Goal: Information Seeking & Learning: Learn about a topic

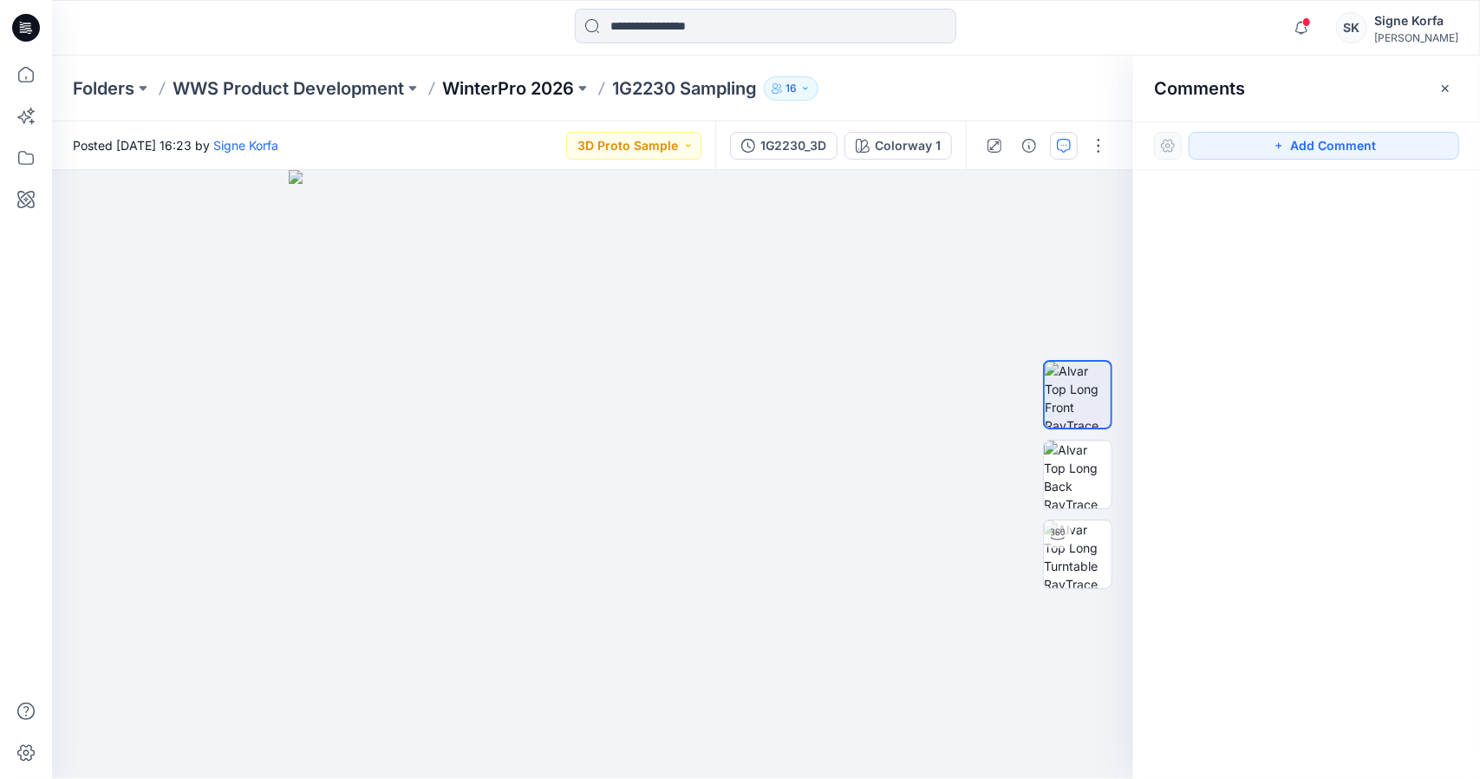
click at [532, 93] on p "WinterPro 2026" at bounding box center [508, 88] width 132 height 24
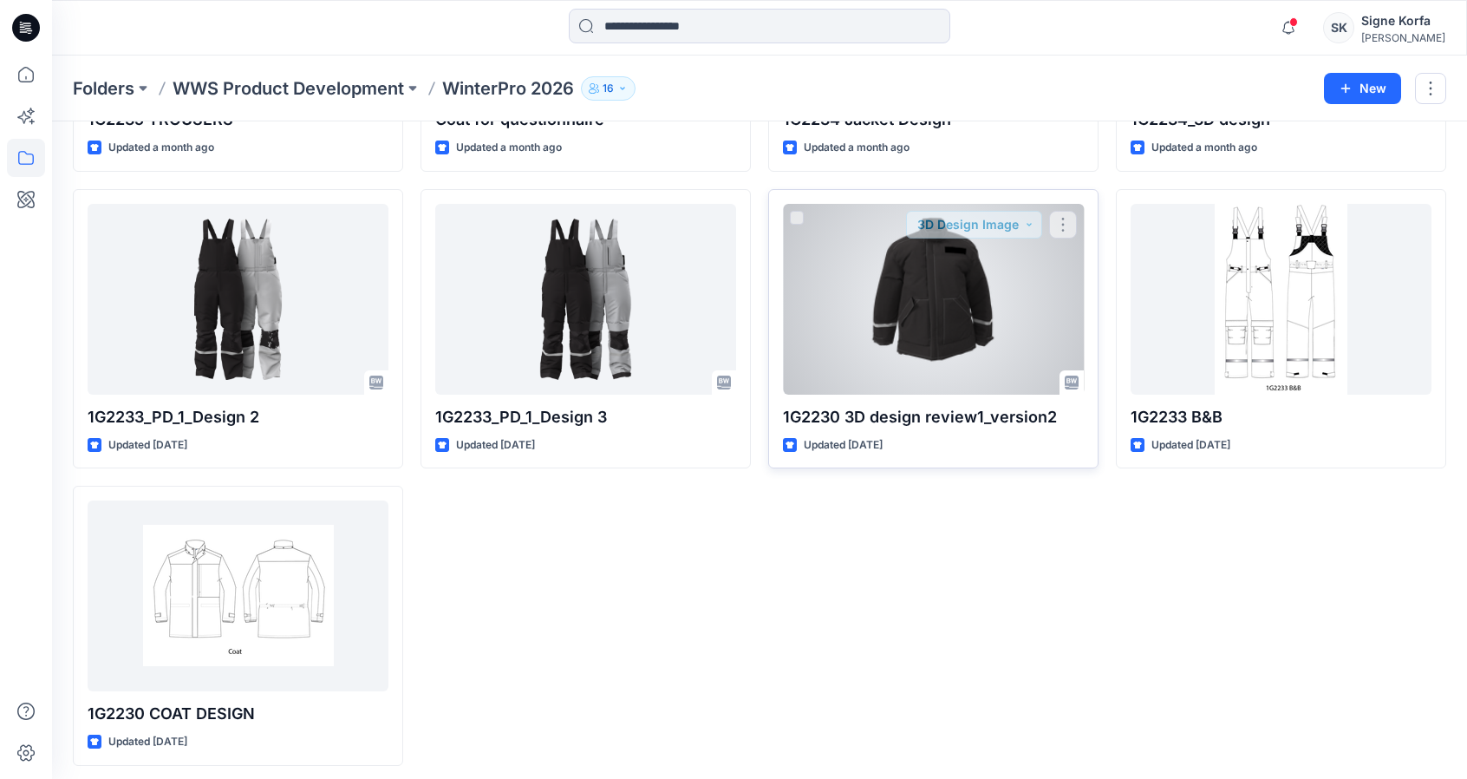
scroll to position [900, 0]
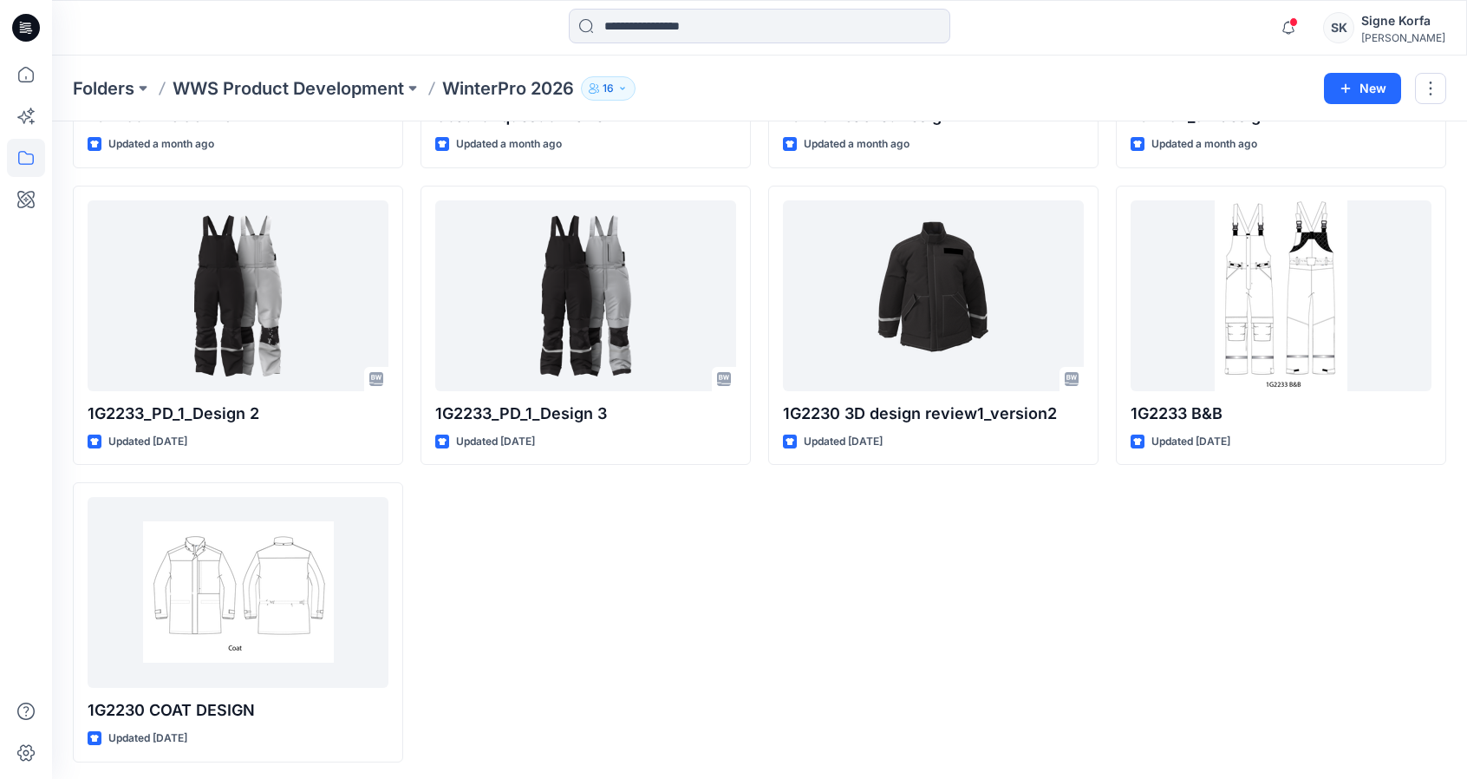
click at [834, 688] on div "1G2230 WINTER COAT M Updated [DATE] 1G2230 Sampling Updated [DATE] 1G2234 Jacke…" at bounding box center [933, 28] width 330 height 1468
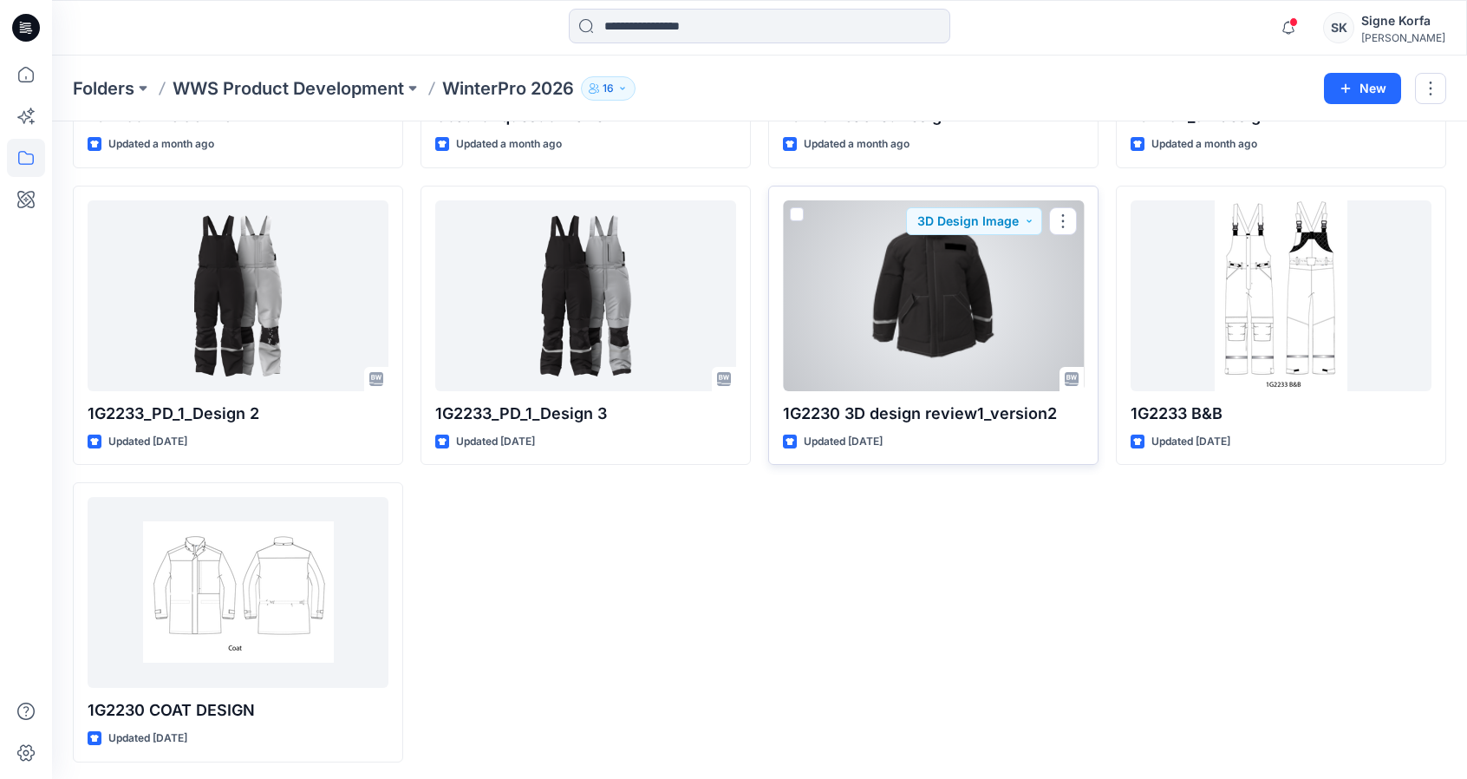
click at [986, 299] on div at bounding box center [933, 295] width 301 height 191
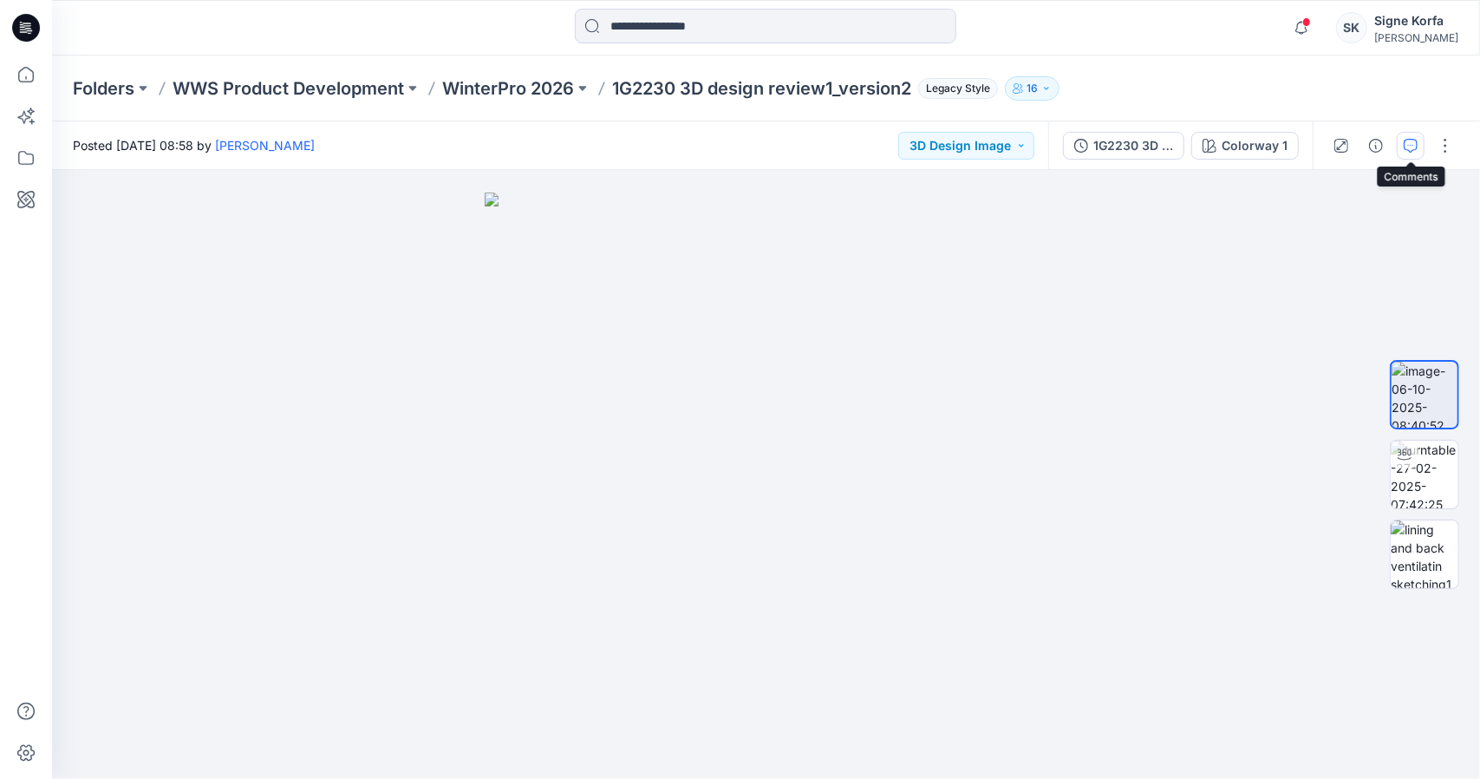
click at [1407, 147] on icon "button" at bounding box center [1411, 146] width 14 height 14
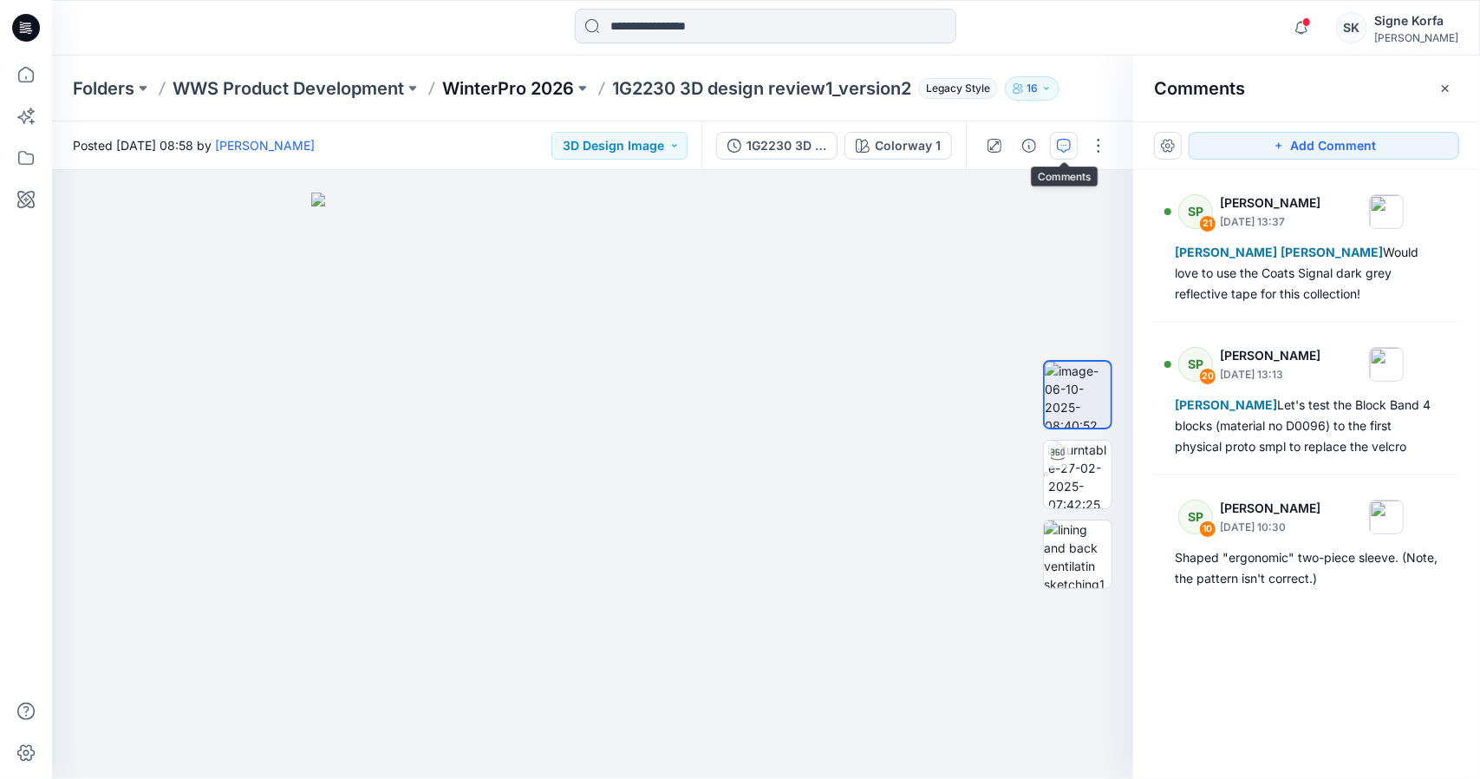
click at [557, 86] on p "WinterPro 2026" at bounding box center [508, 88] width 132 height 24
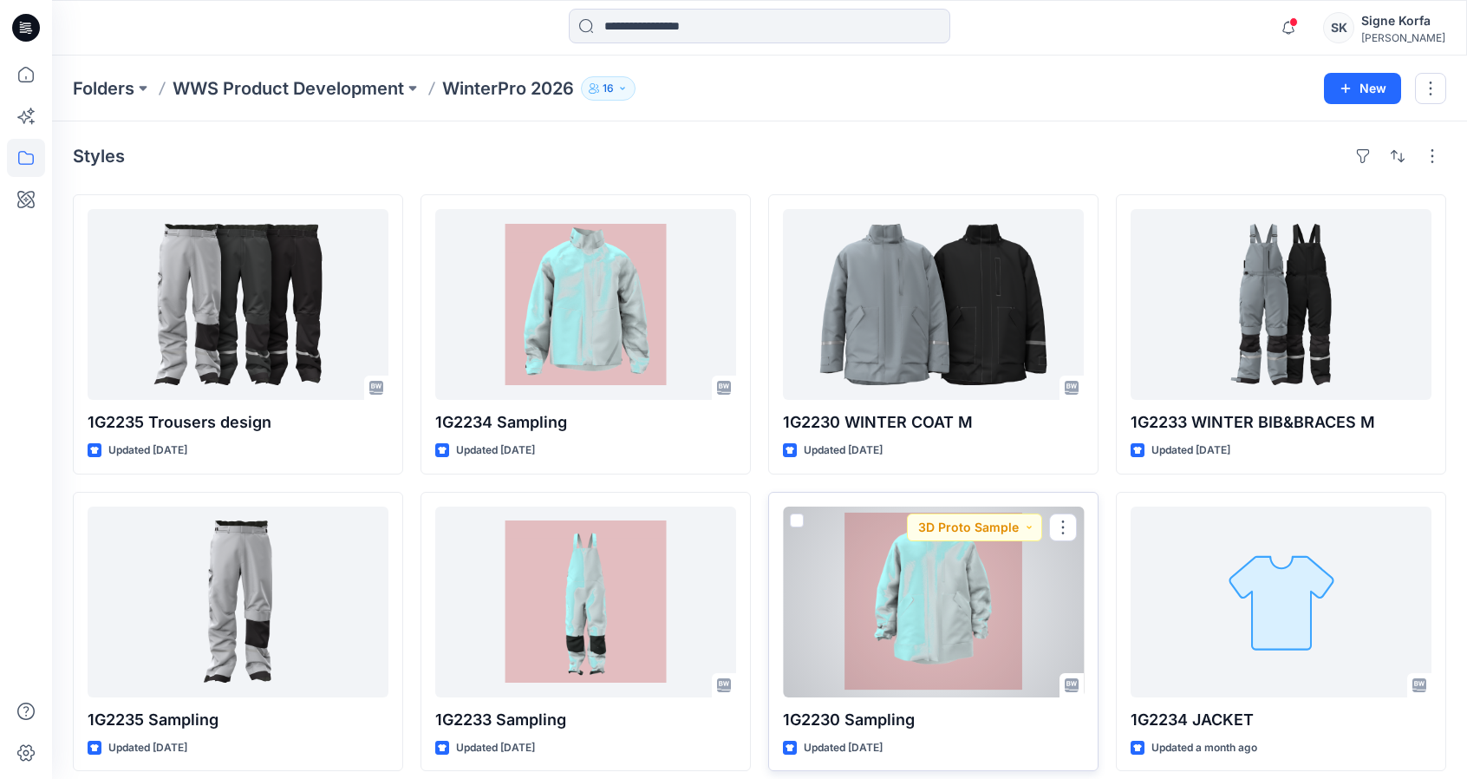
click at [916, 601] on div at bounding box center [933, 601] width 301 height 191
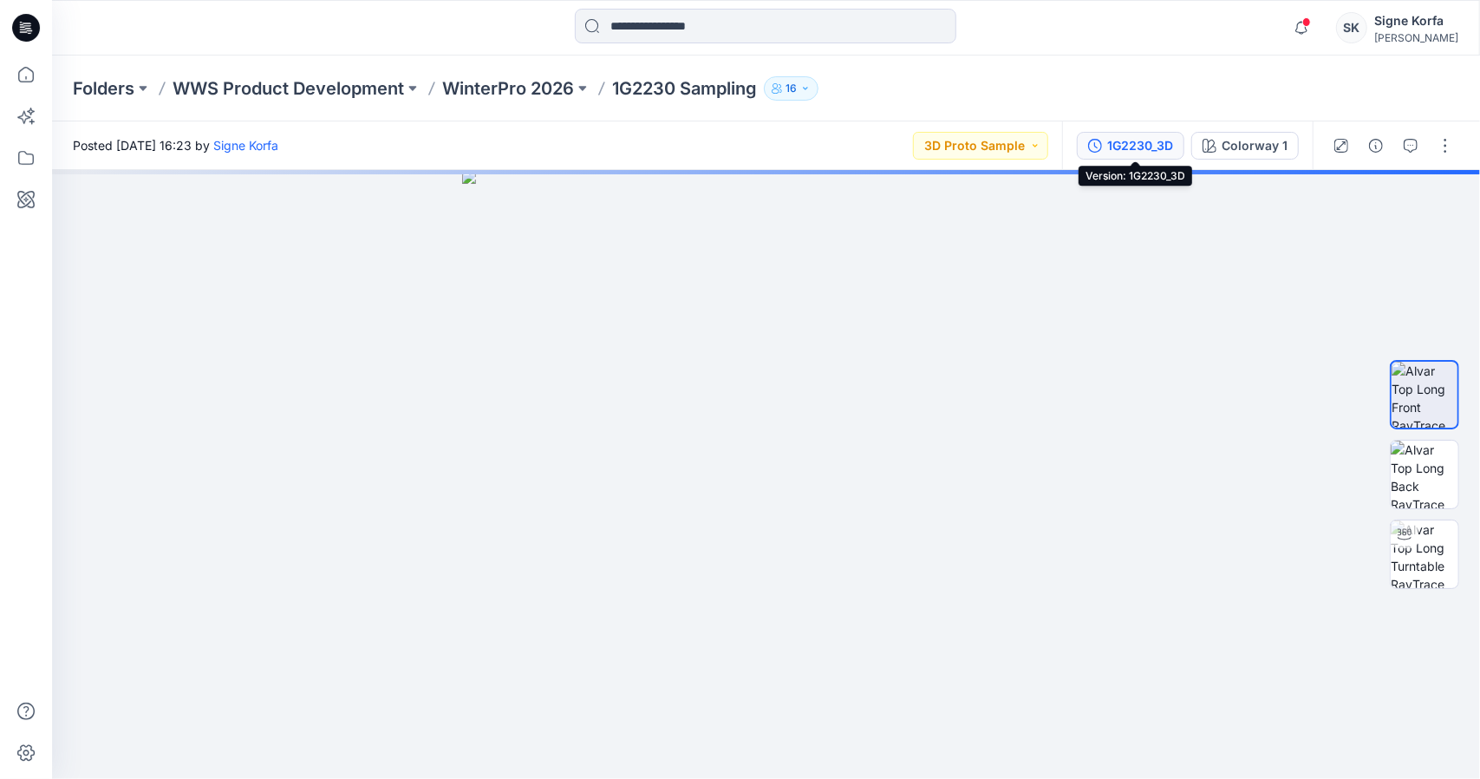
click at [1153, 141] on div "1G2230_3D" at bounding box center [1140, 145] width 66 height 19
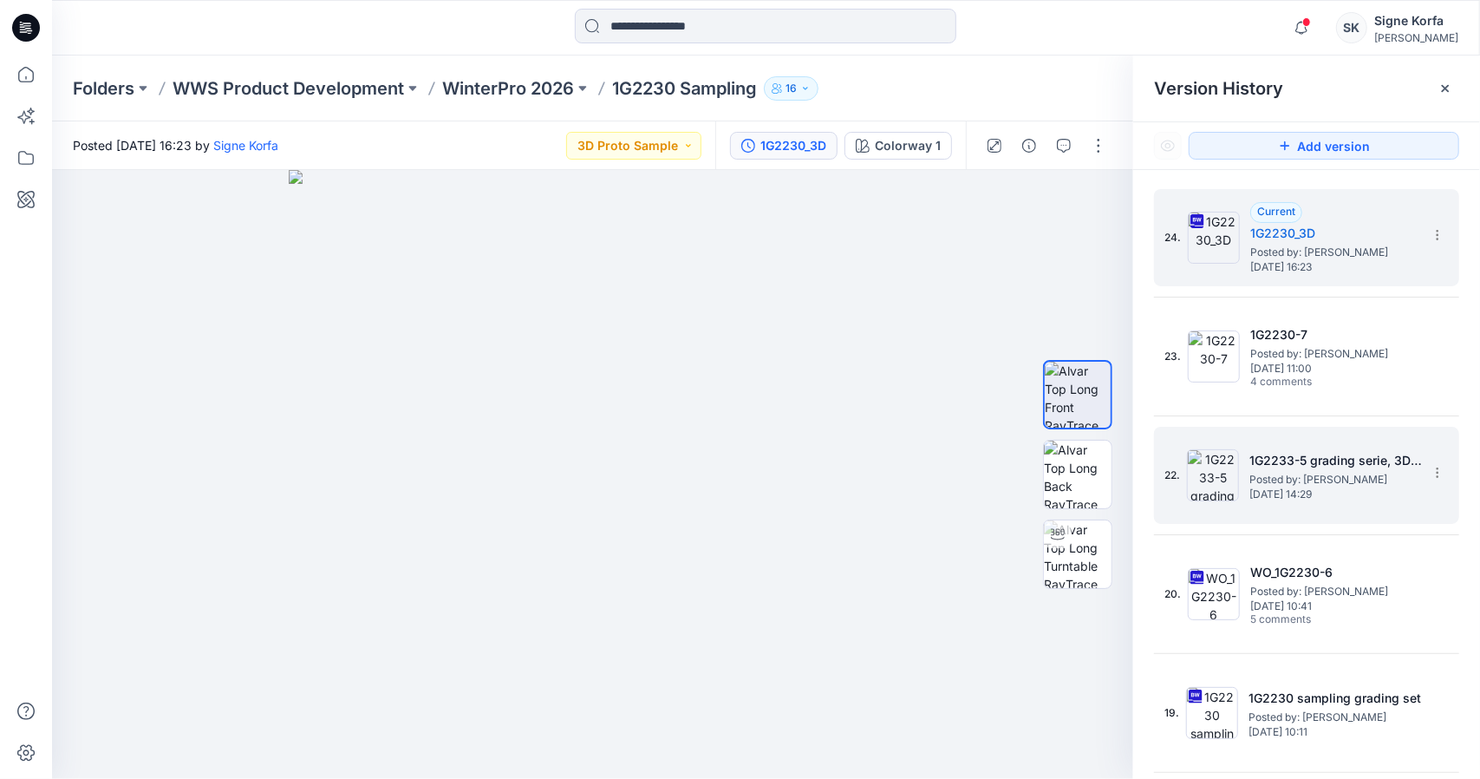
click at [1403, 502] on div "22. 1G2233-5 grading serie, 3D fitting Posted by: [PERSON_NAME] [DATE] 14:29" at bounding box center [1295, 475] width 260 height 83
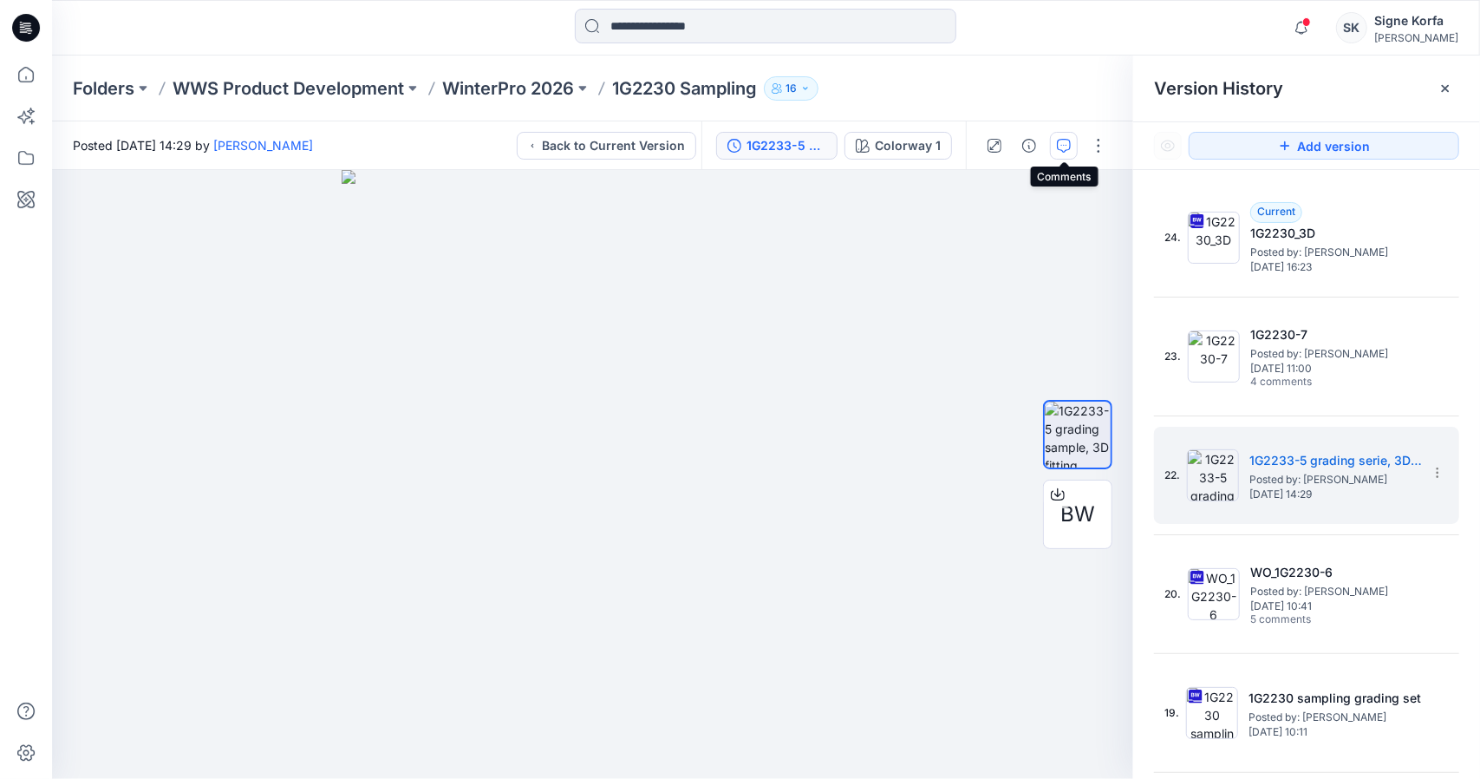
click at [1062, 143] on icon "button" at bounding box center [1064, 146] width 14 height 14
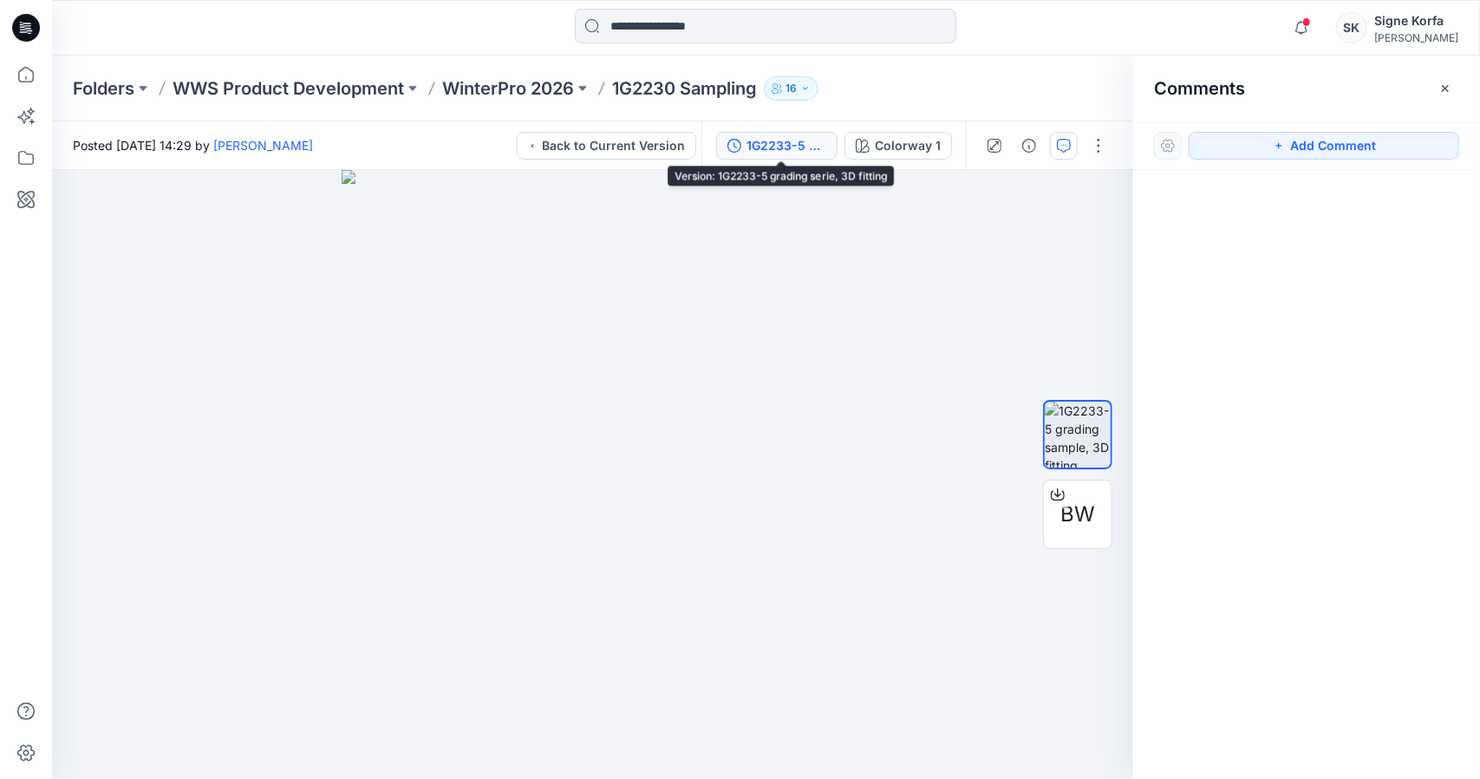
click at [826, 140] on div "1G2233-5 grading serie, 3D fitting" at bounding box center [787, 145] width 80 height 19
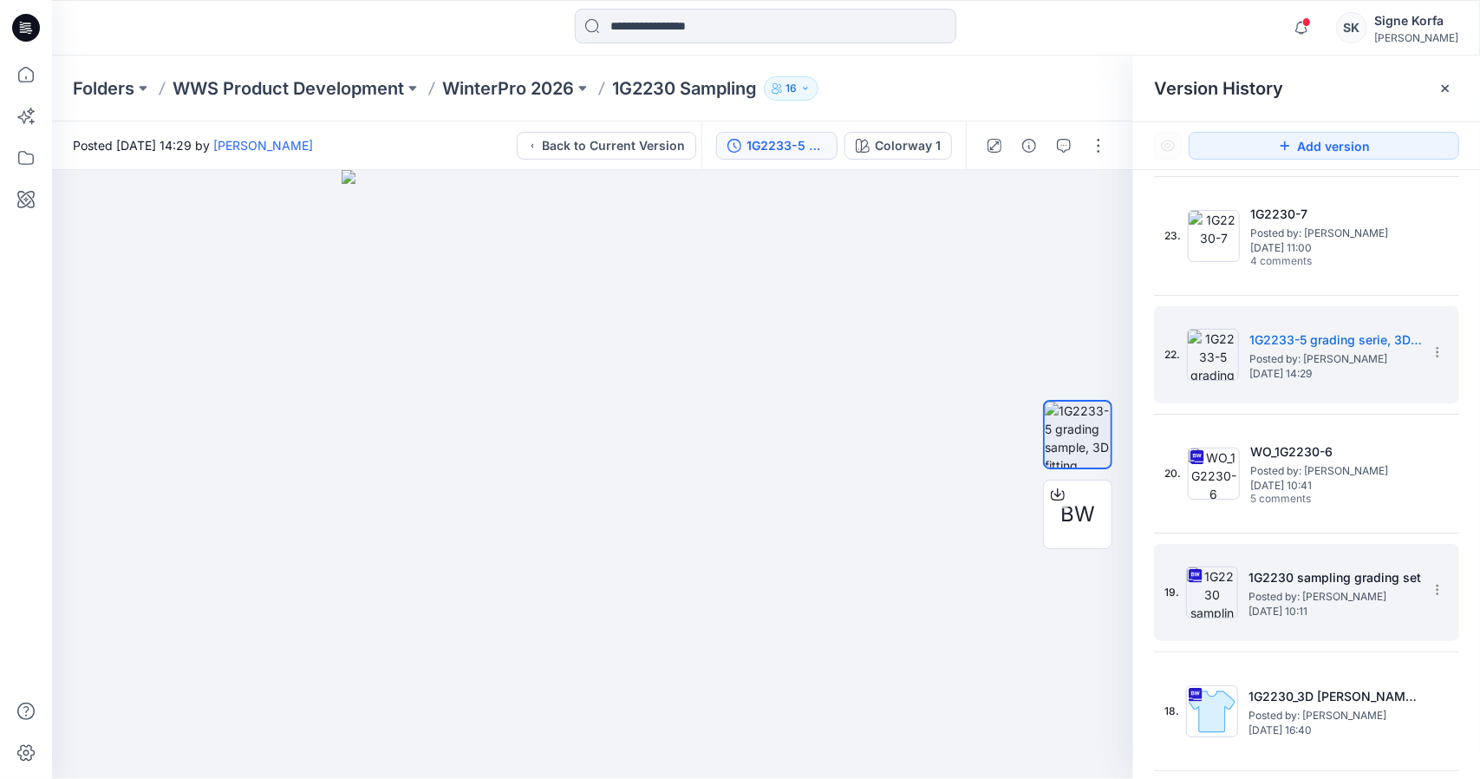
scroll to position [173, 0]
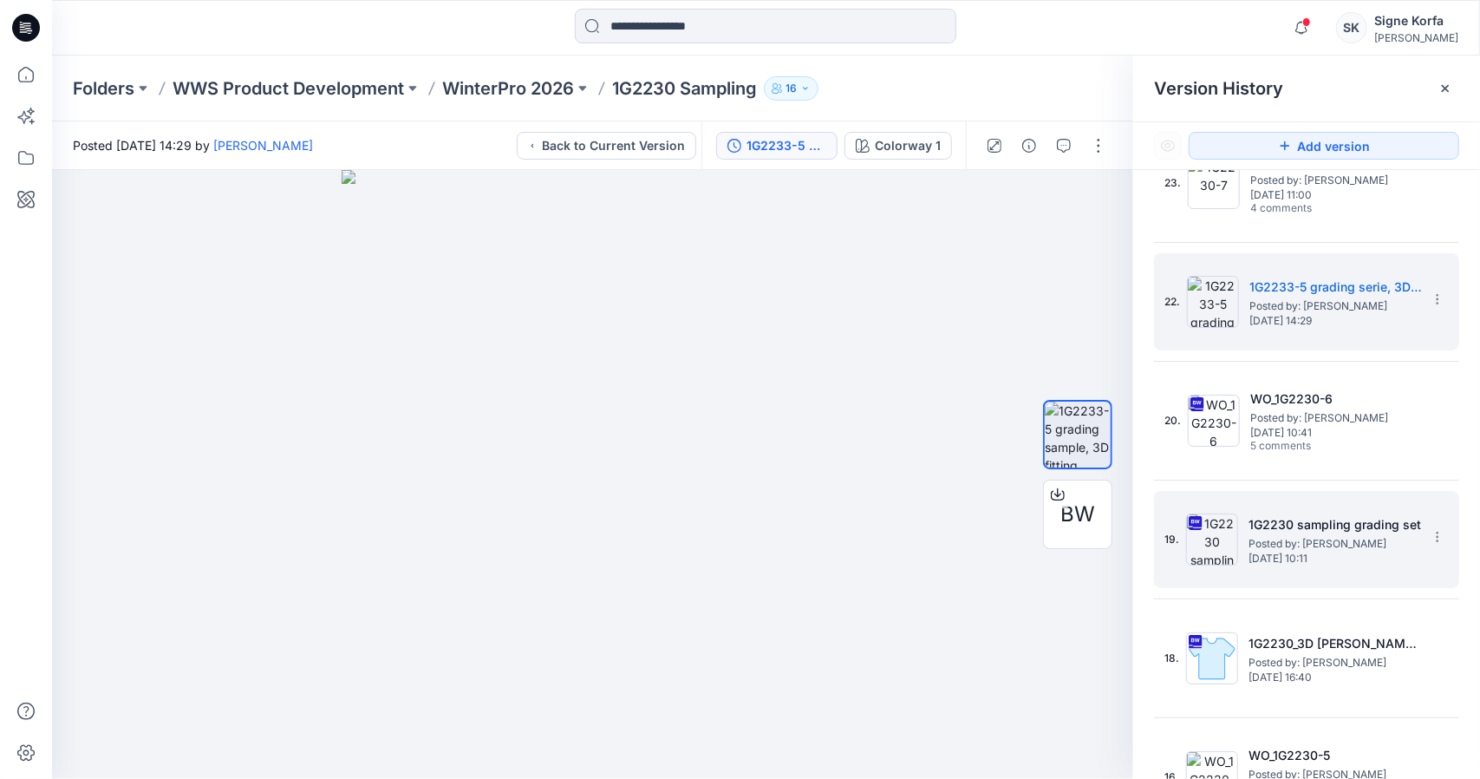
click at [1347, 531] on h5 "1G2230 sampling grading set" at bounding box center [1335, 524] width 173 height 21
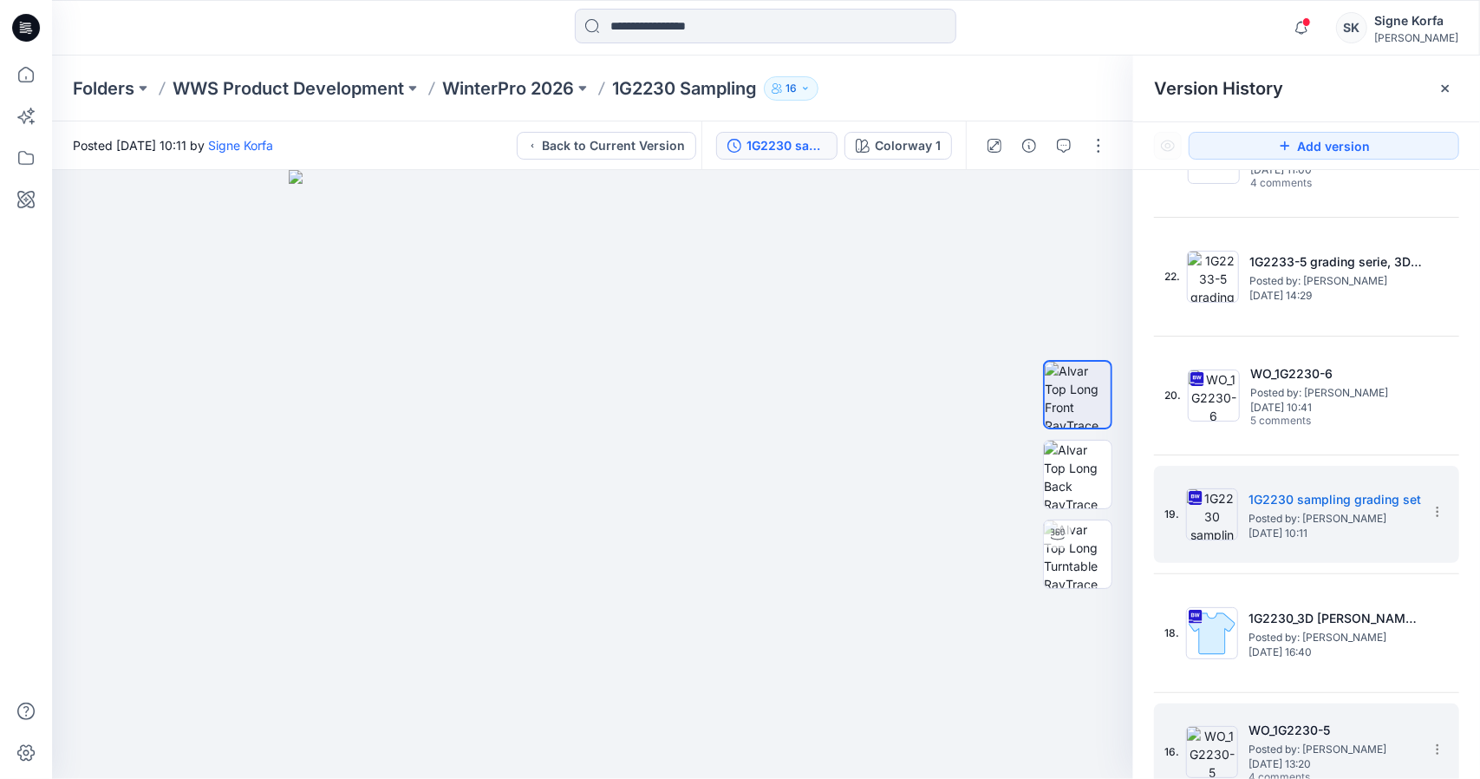
scroll to position [260, 0]
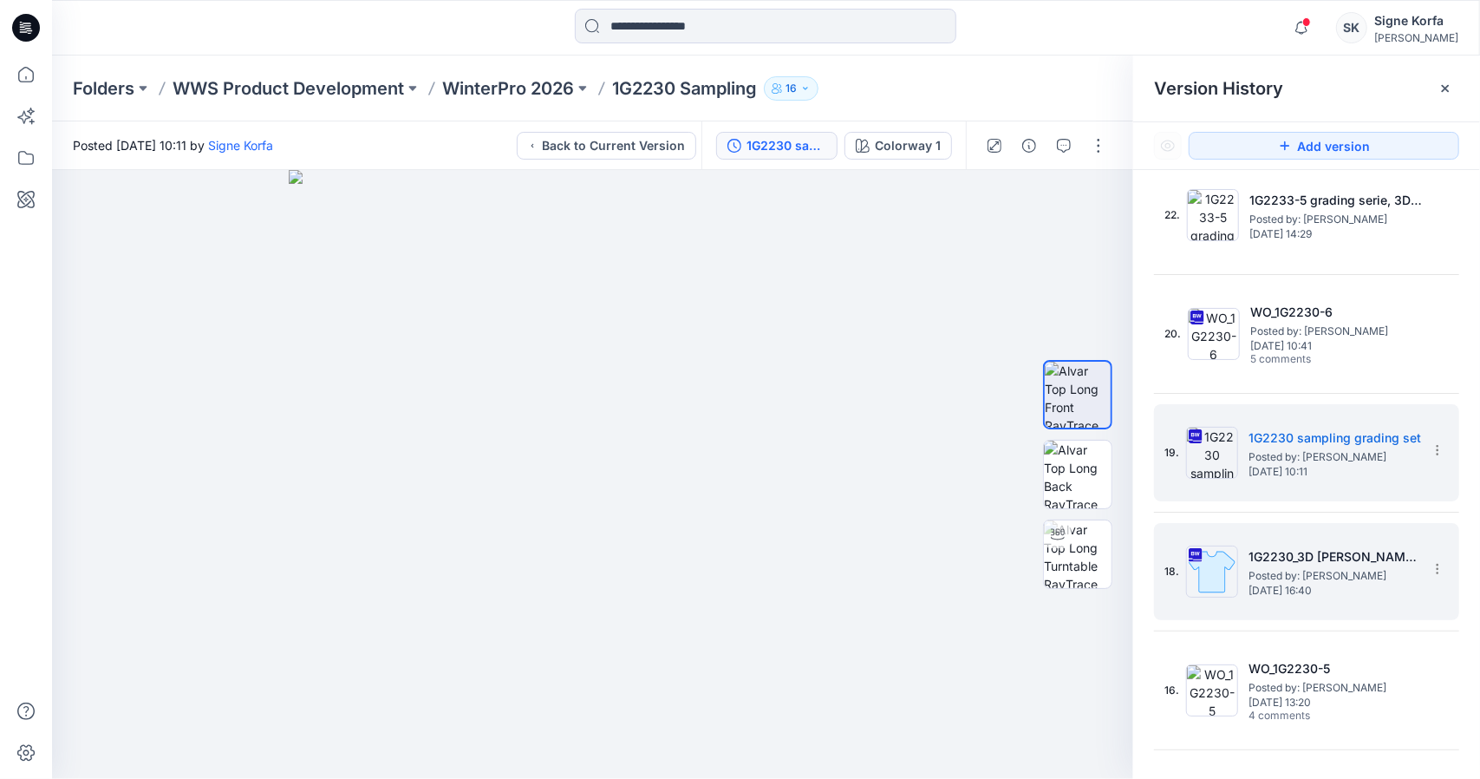
click at [1354, 594] on span "[DATE] 16:40" at bounding box center [1335, 590] width 173 height 12
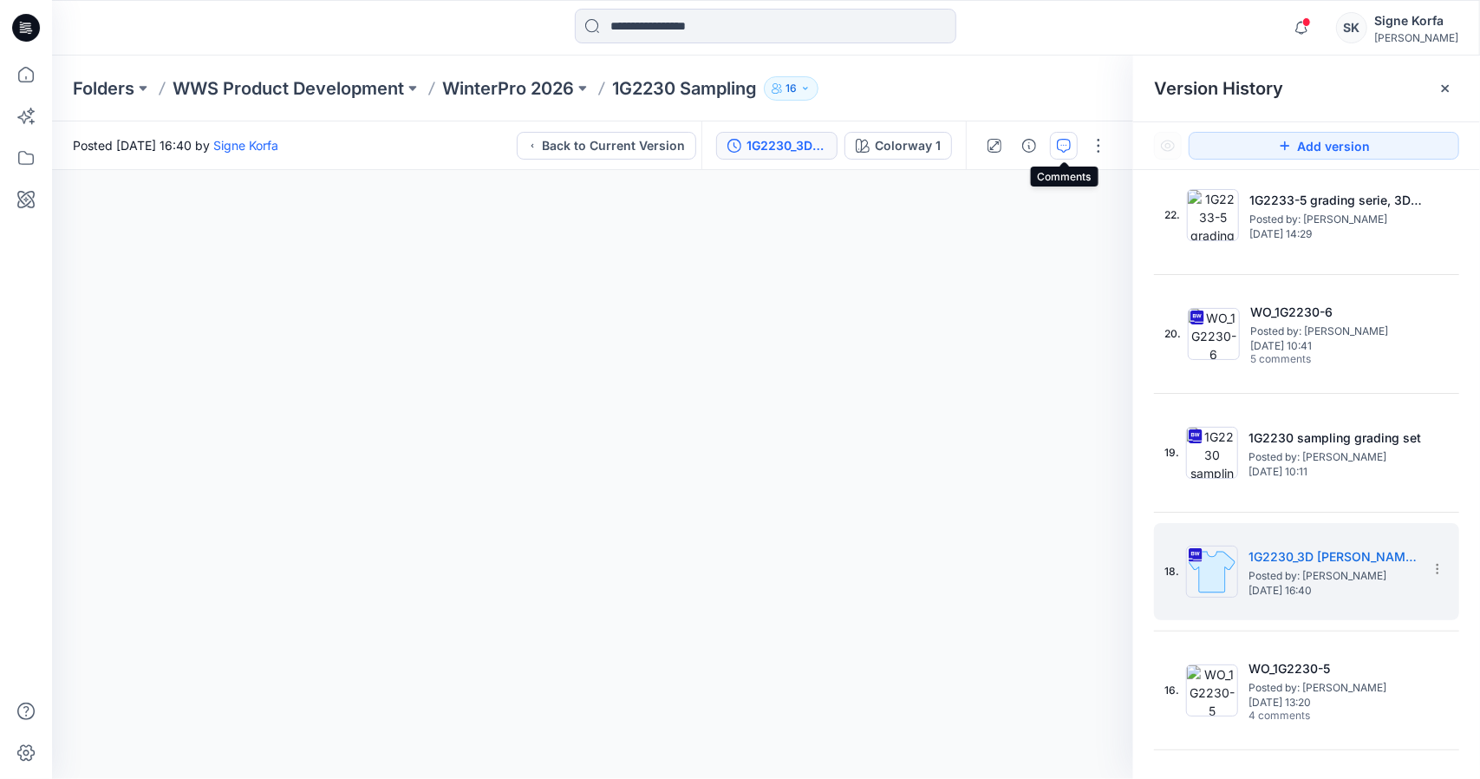
click at [1056, 140] on button "button" at bounding box center [1064, 146] width 28 height 28
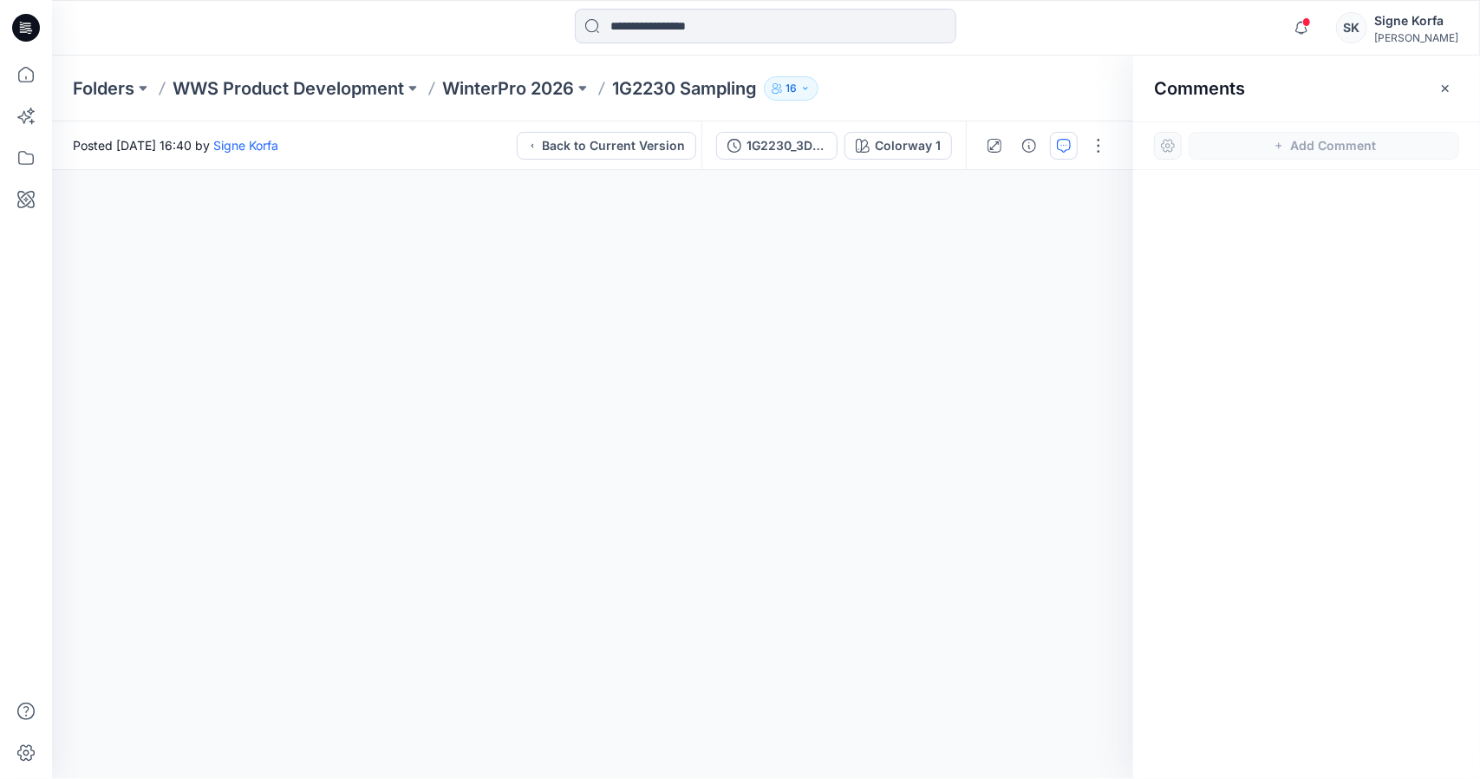
click at [1056, 140] on button "button" at bounding box center [1064, 146] width 28 height 28
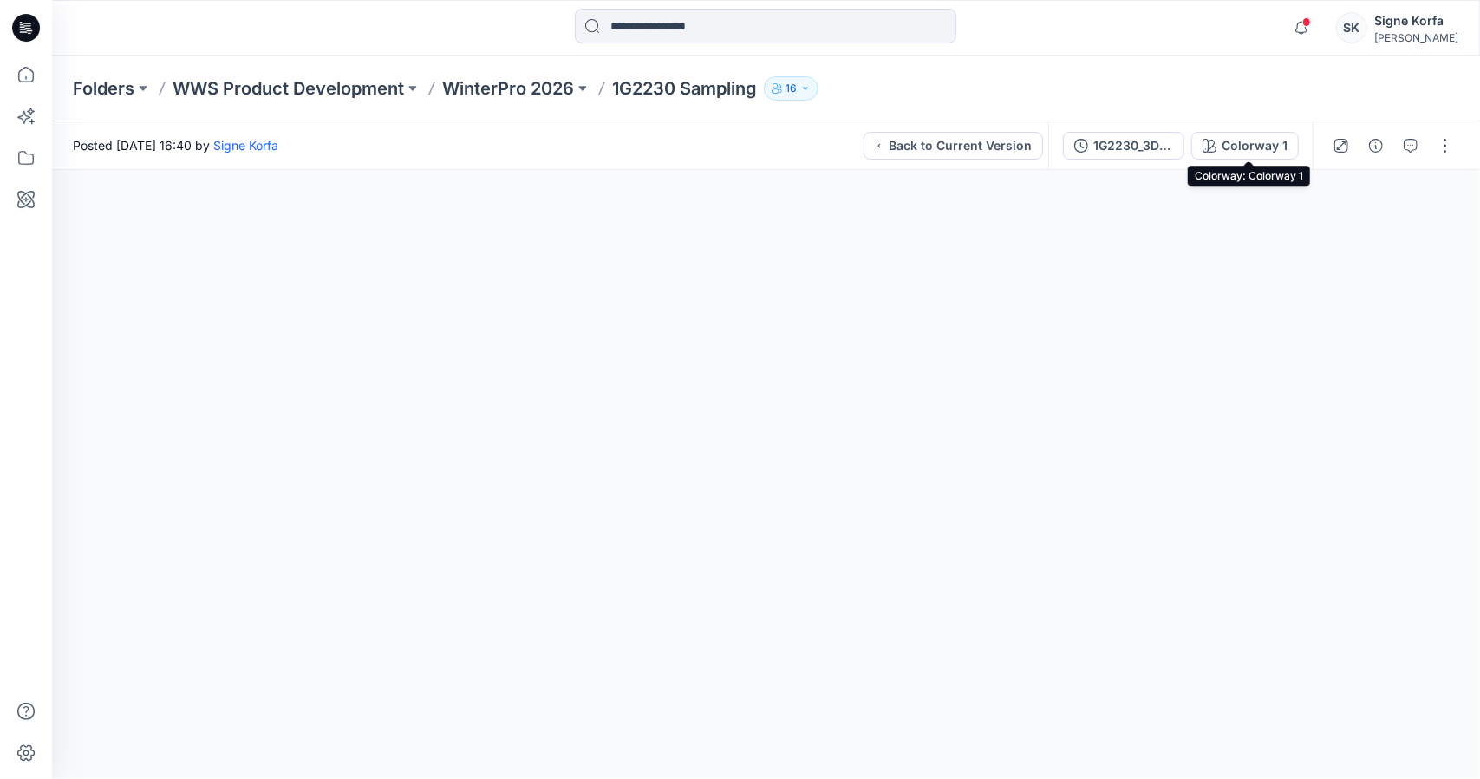
drag, startPoint x: 1245, startPoint y: 141, endPoint x: 1211, endPoint y: 148, distance: 35.4
click at [1244, 142] on div "Colorway 1" at bounding box center [1255, 145] width 66 height 19
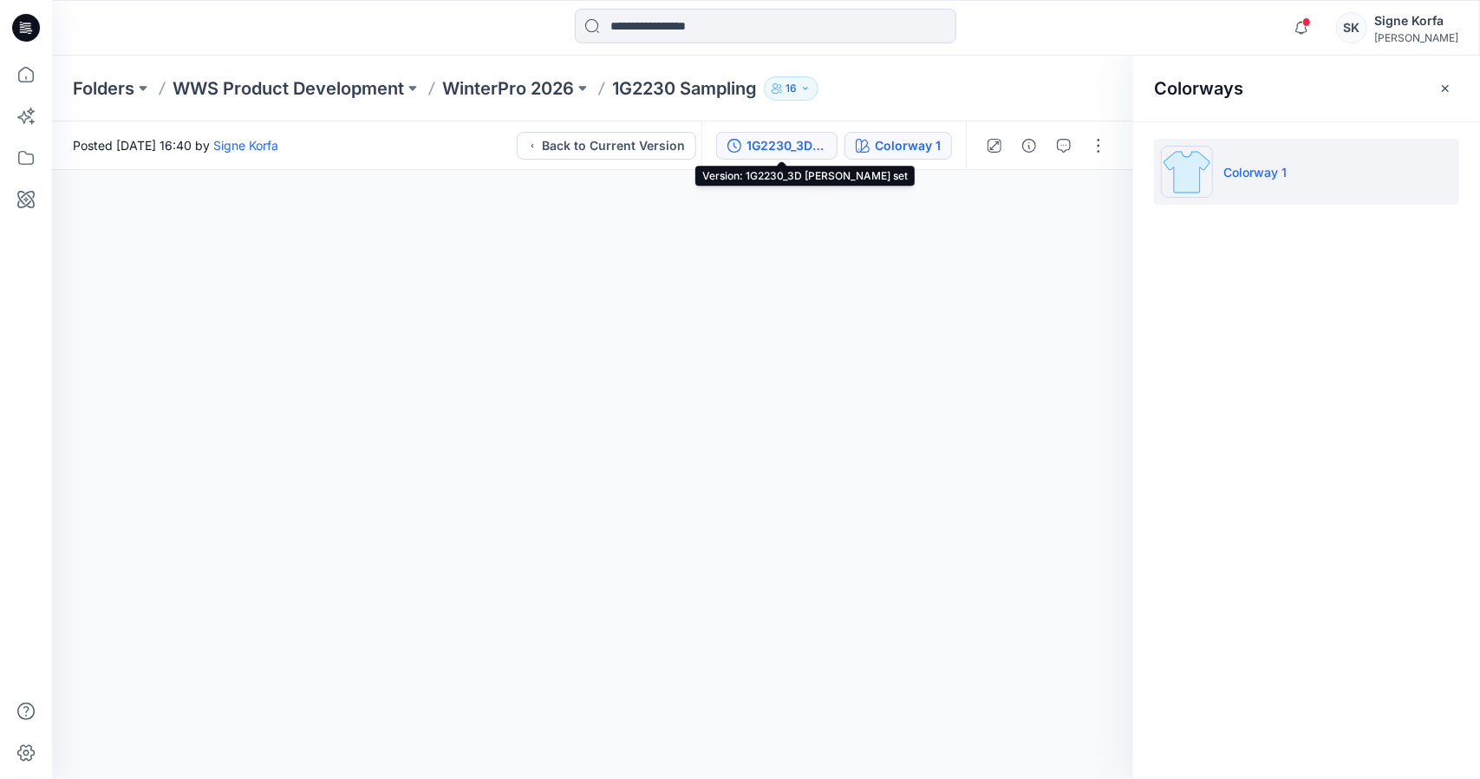
click at [832, 143] on button "1G2230_3D [PERSON_NAME] set" at bounding box center [776, 146] width 121 height 28
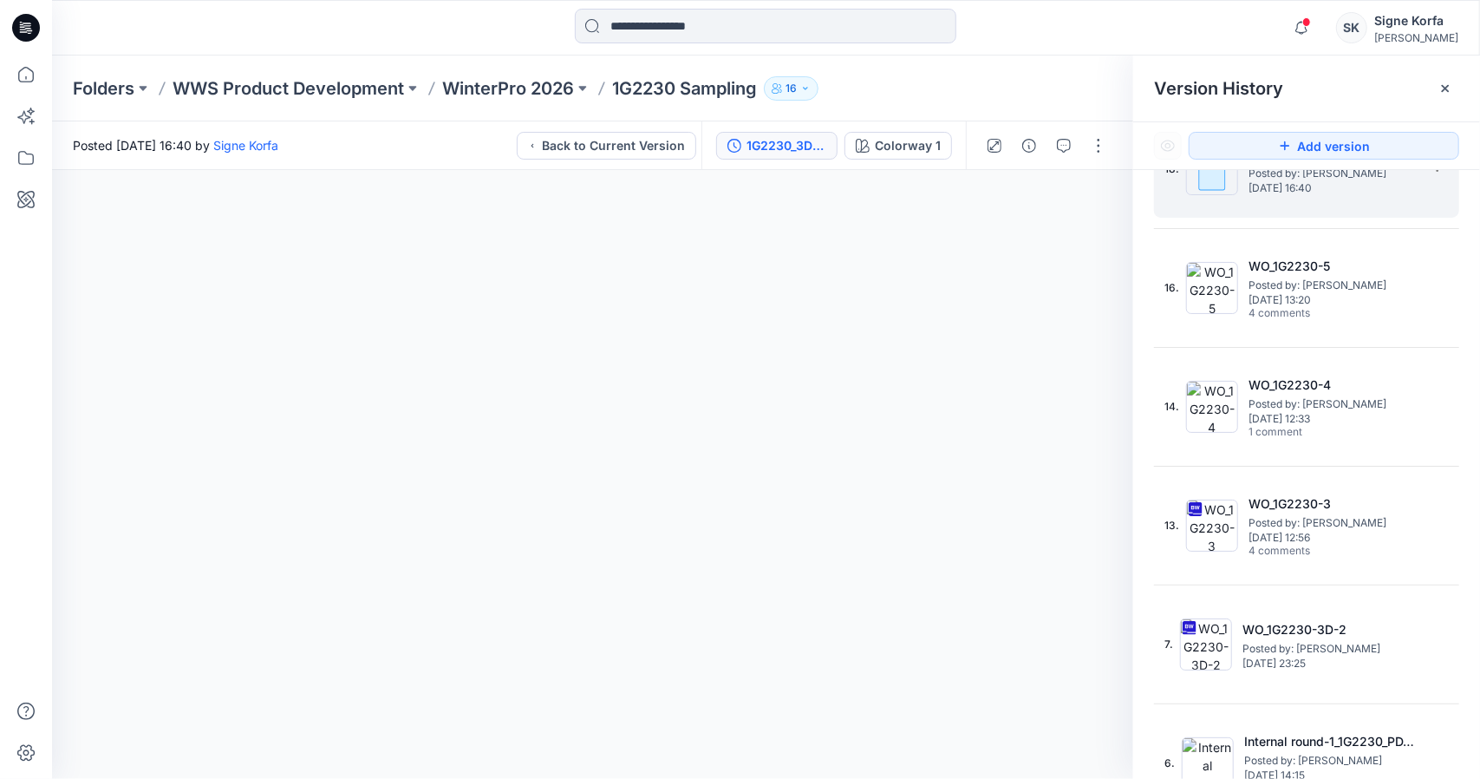
scroll to position [694, 0]
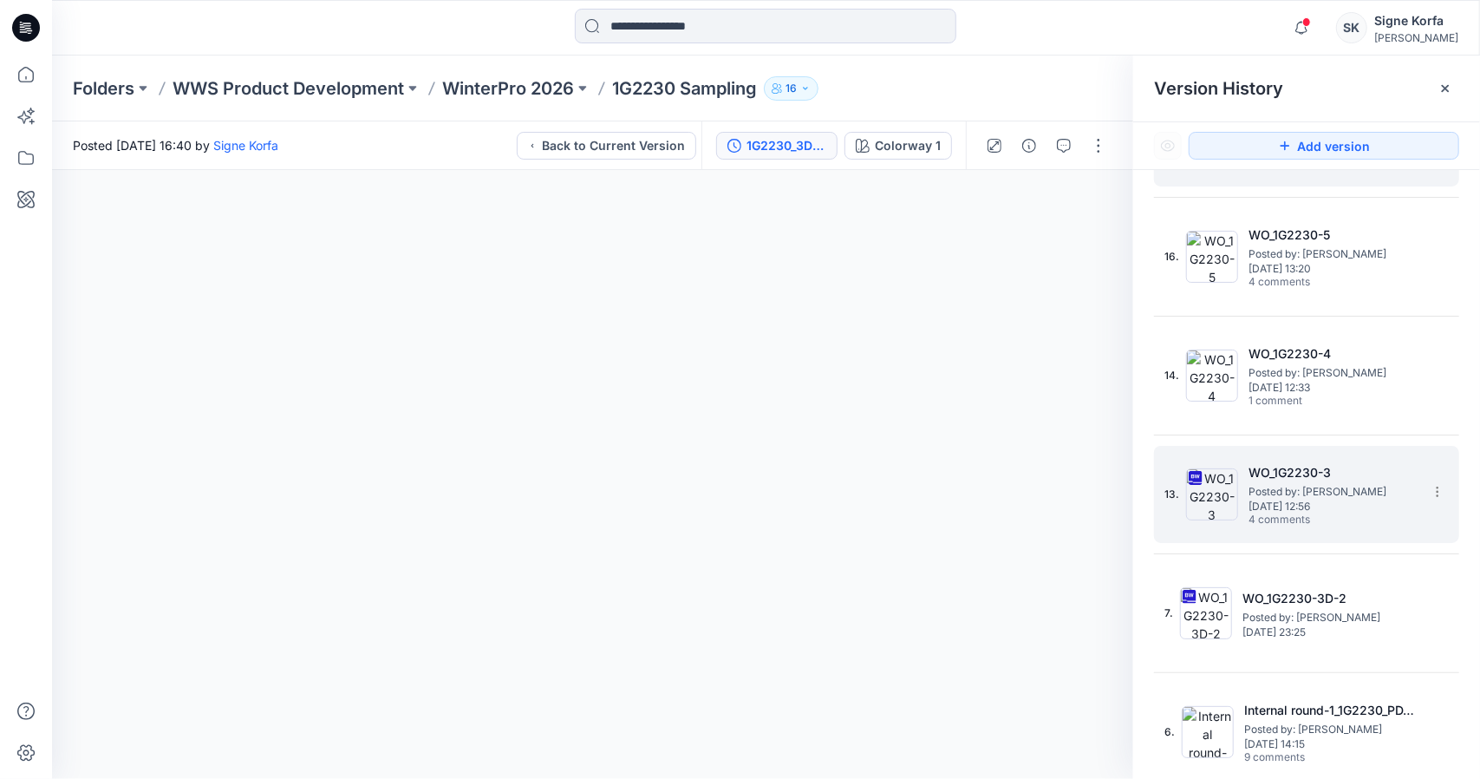
click at [1356, 458] on div "13. WO_1G2230-3 Posted by: [PERSON_NAME] [DATE] 12:56 4 comments" at bounding box center [1295, 494] width 260 height 83
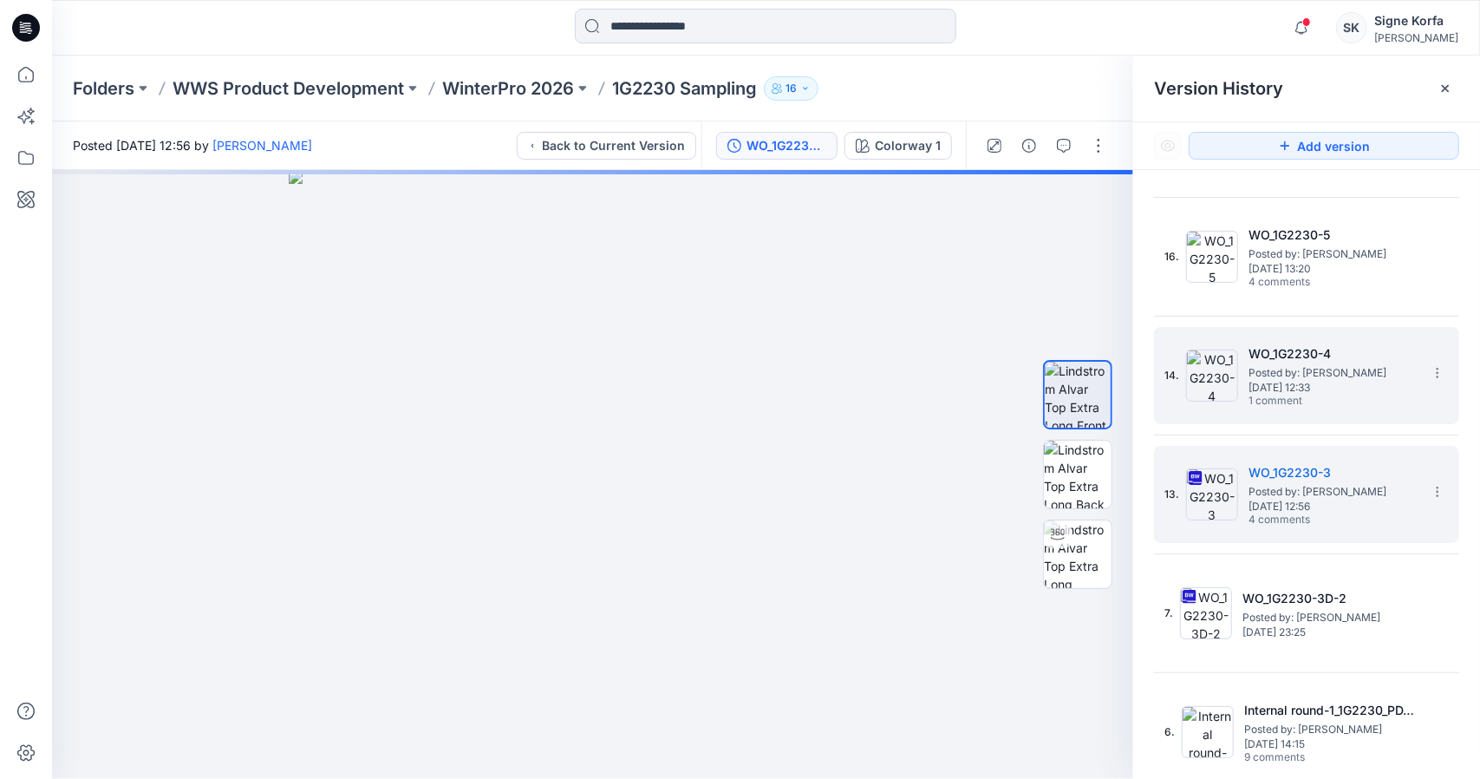
click at [1347, 382] on span "[DATE] 12:33" at bounding box center [1335, 388] width 173 height 12
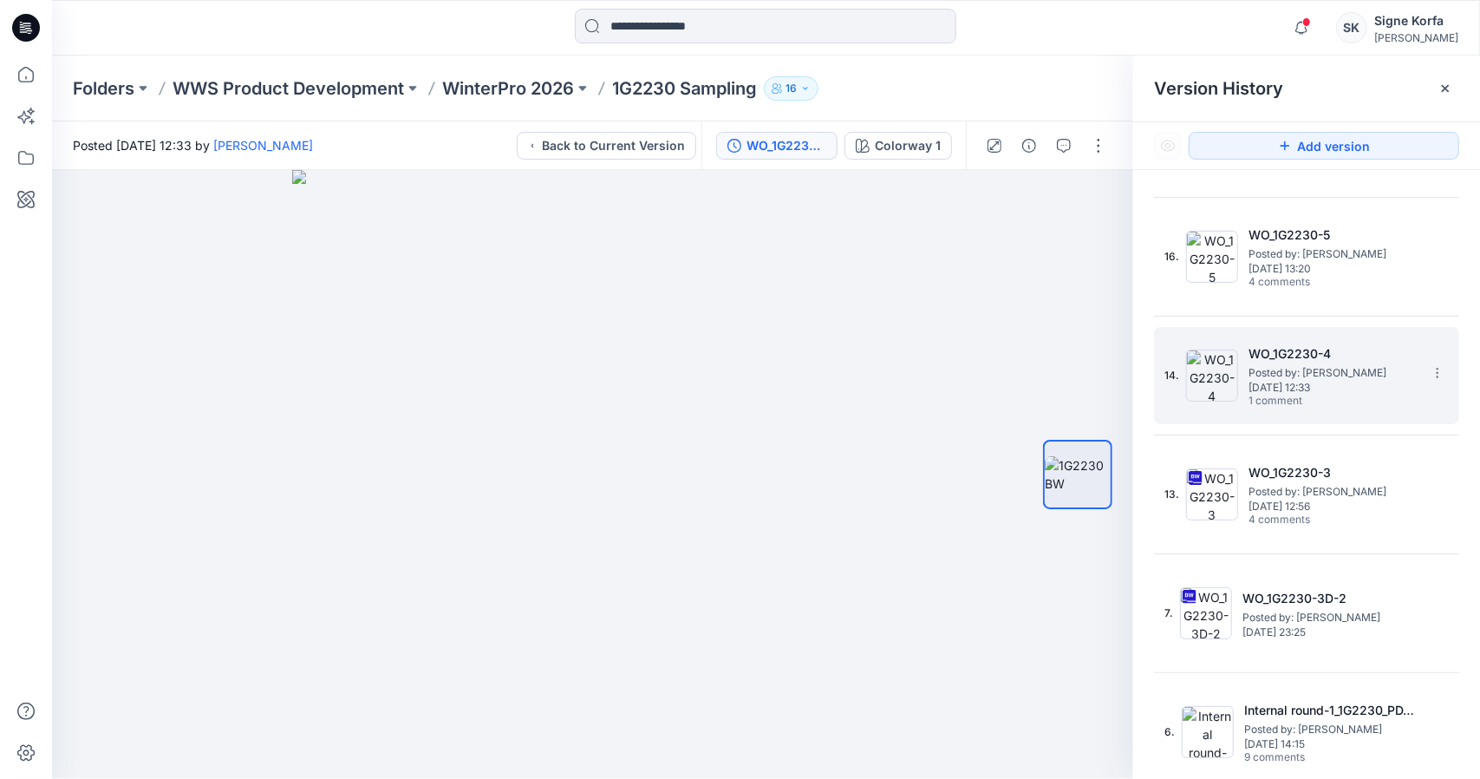
click at [1284, 345] on h5 "WO_1G2230-4" at bounding box center [1335, 353] width 173 height 21
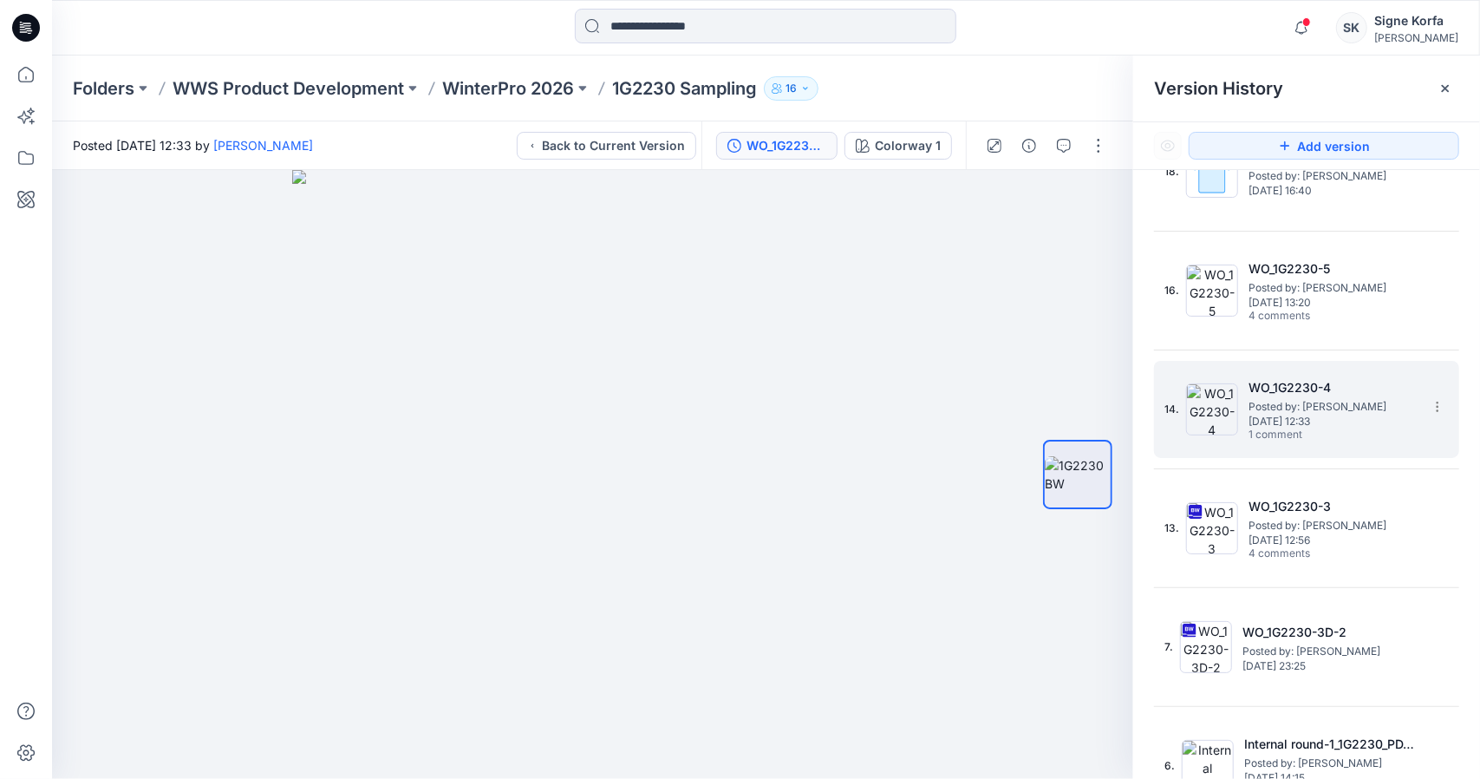
scroll to position [434, 0]
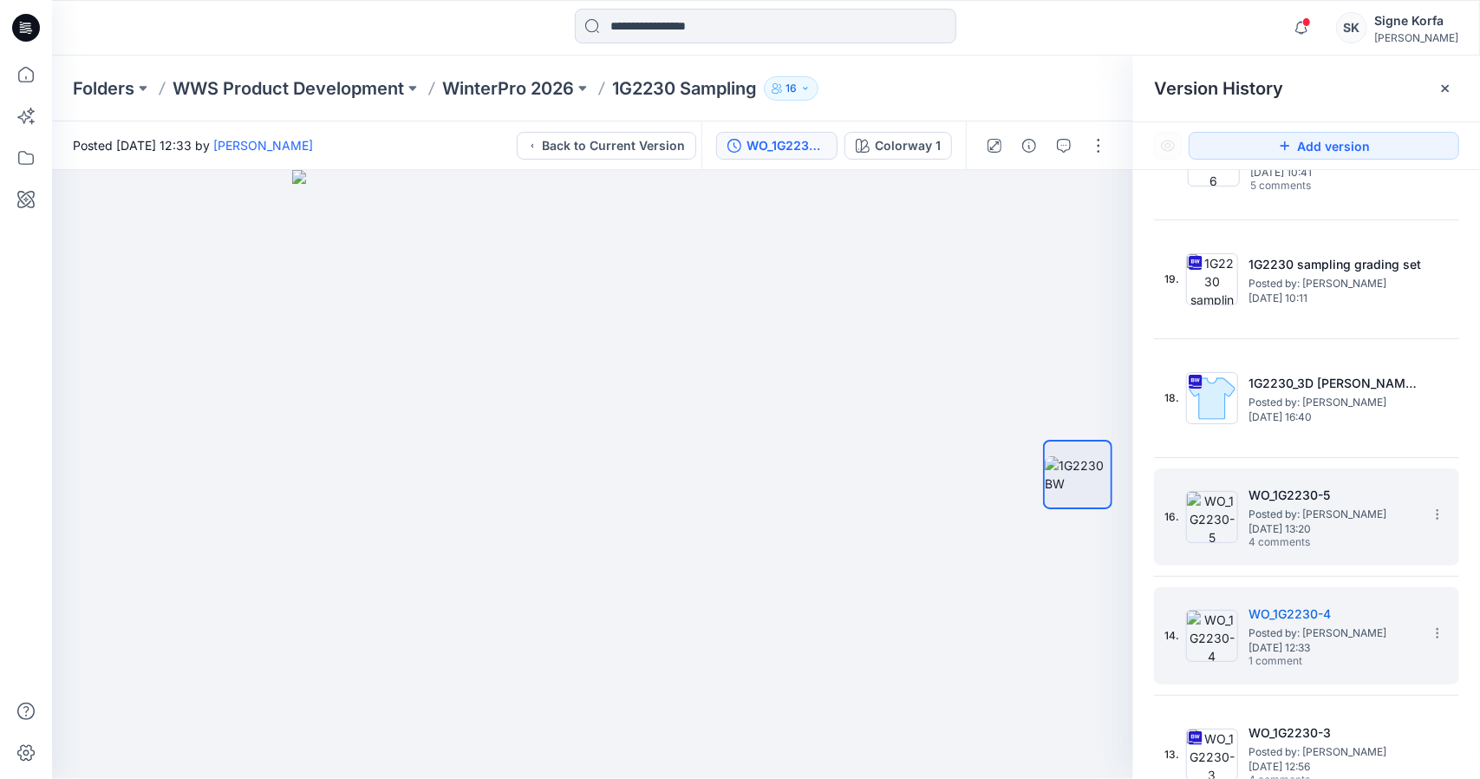
click at [1306, 499] on h5 "WO_1G2230-5" at bounding box center [1335, 495] width 173 height 21
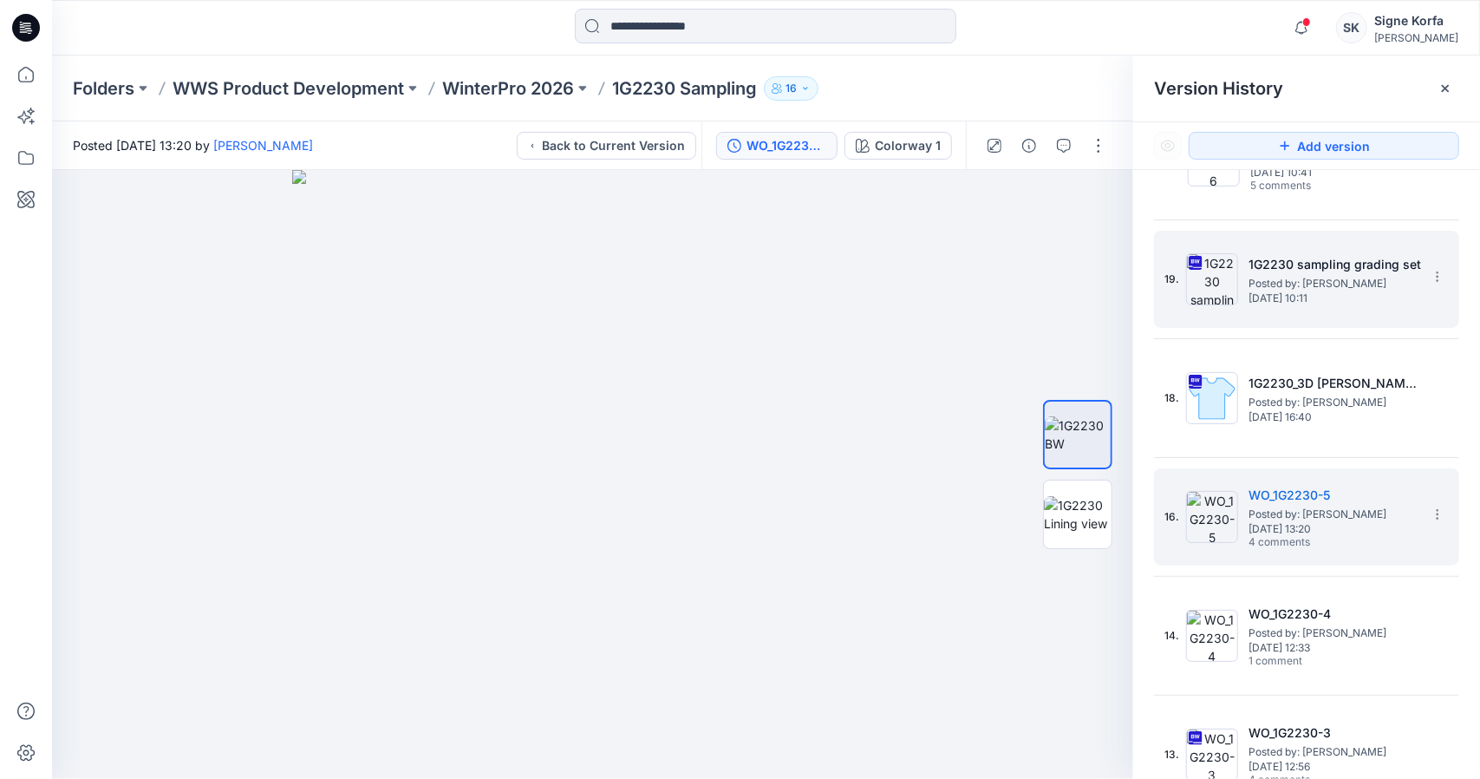
click at [1321, 310] on div "19. 1G2230 sampling grading set Posted by: Signe Korfa [DATE] 10:11" at bounding box center [1295, 279] width 260 height 83
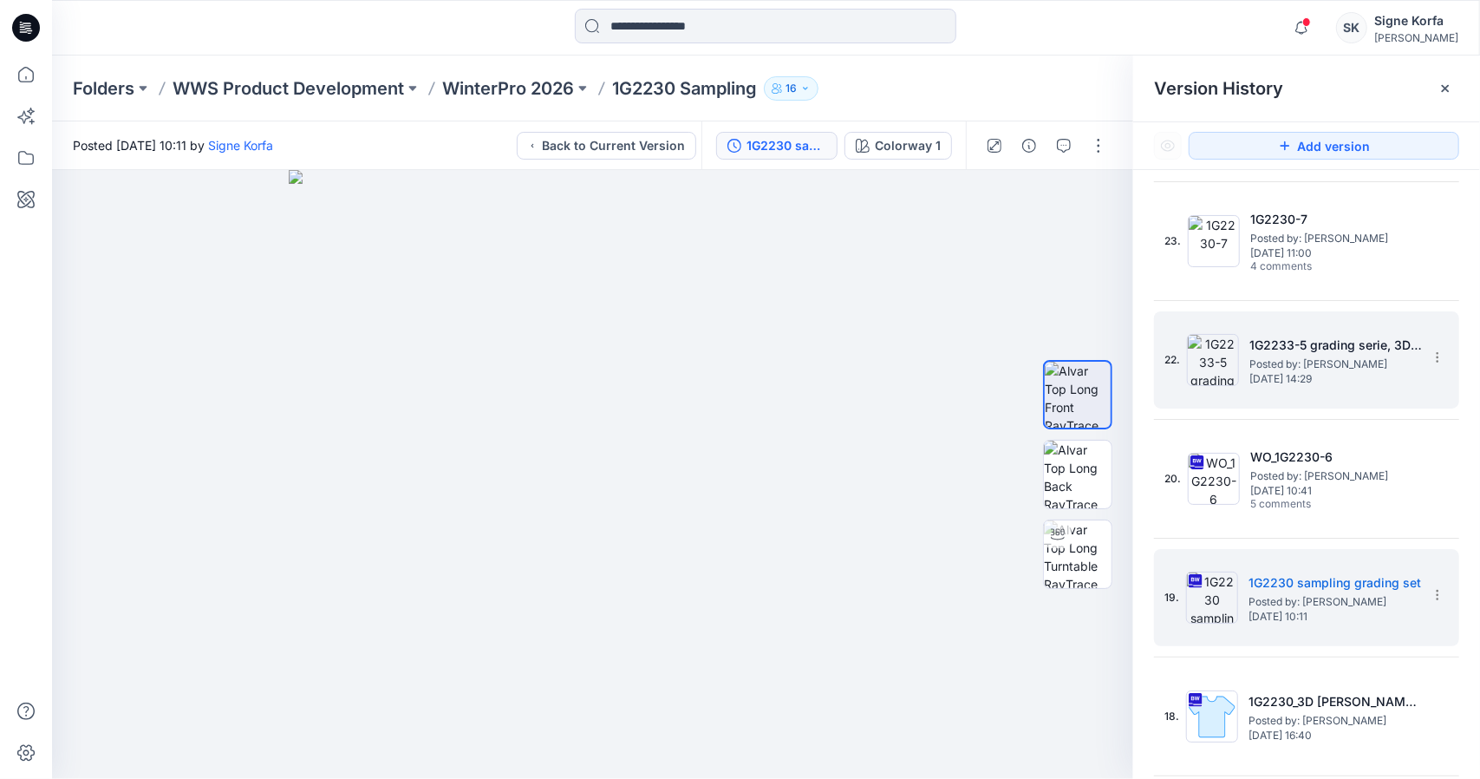
scroll to position [87, 0]
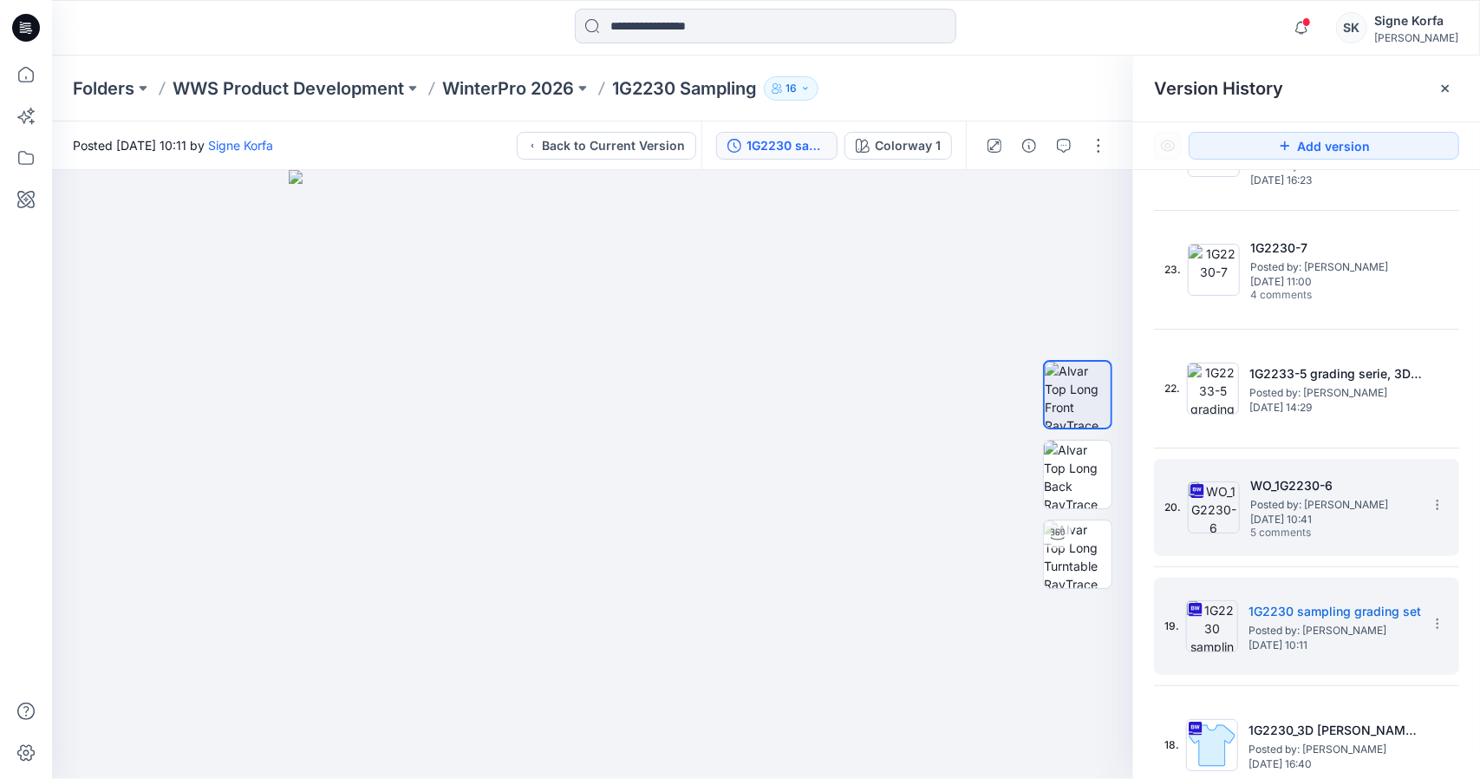
click at [1313, 485] on h5 "WO_1G2230-6" at bounding box center [1336, 485] width 173 height 21
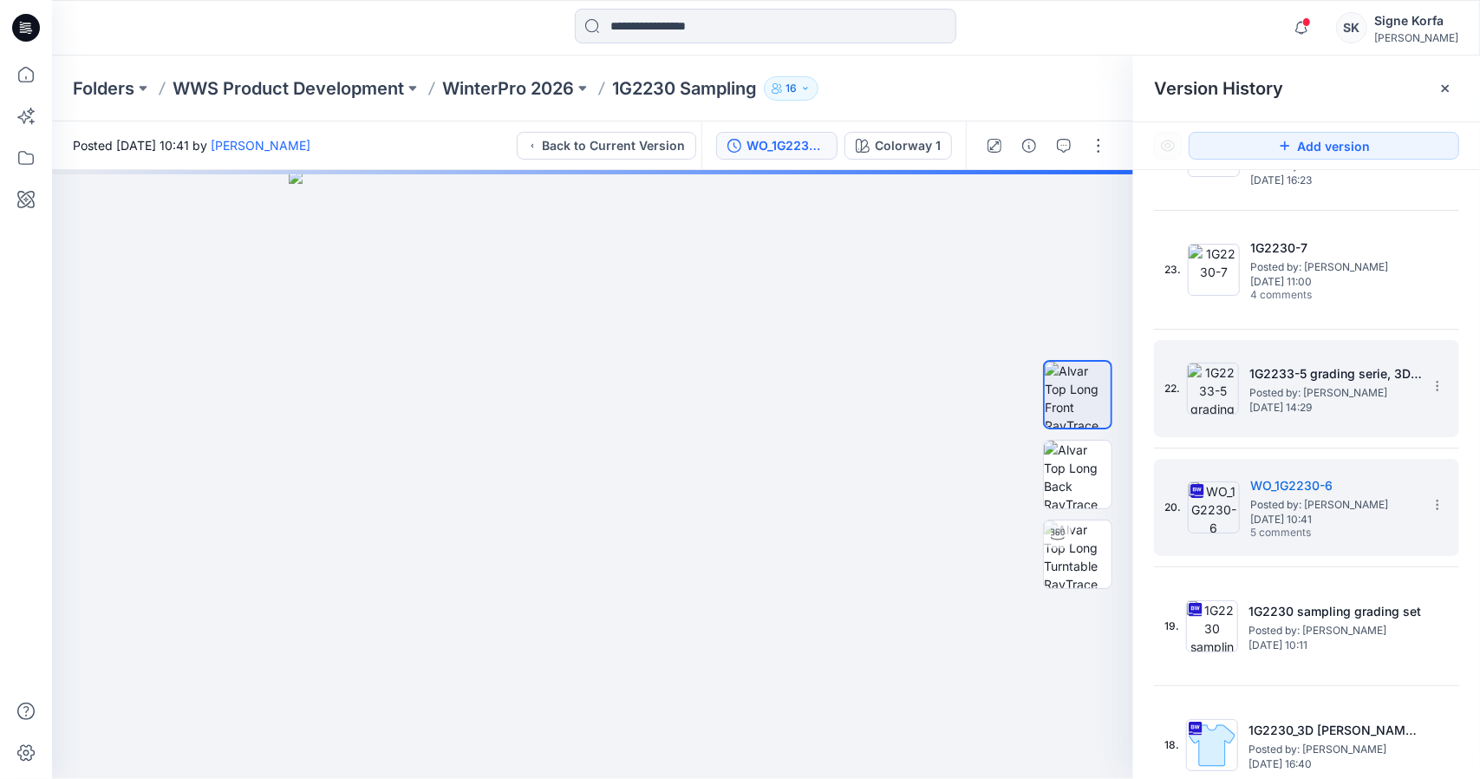
click at [1322, 405] on span "[DATE] 14:29" at bounding box center [1336, 407] width 173 height 12
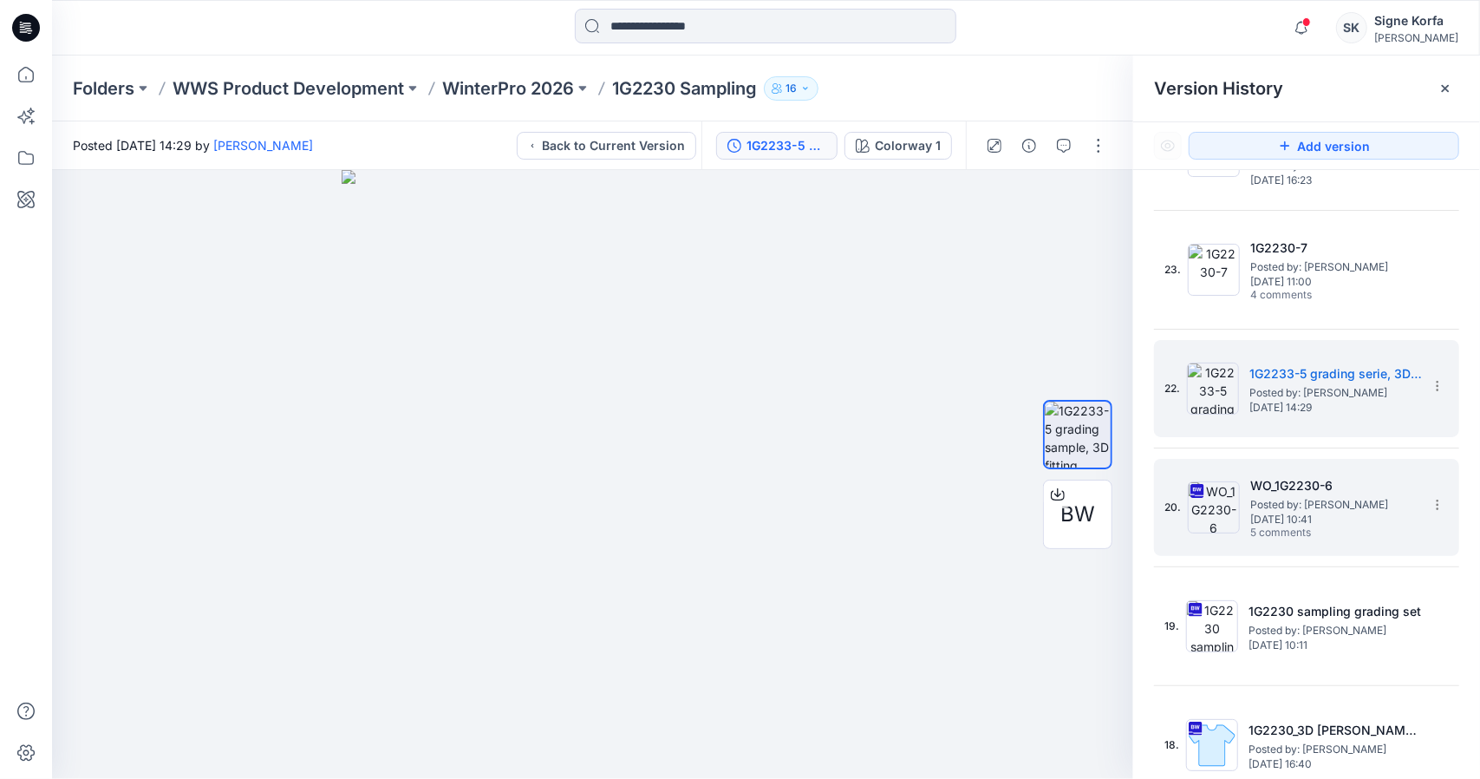
click at [1279, 478] on h5 "WO_1G2230-6" at bounding box center [1336, 485] width 173 height 21
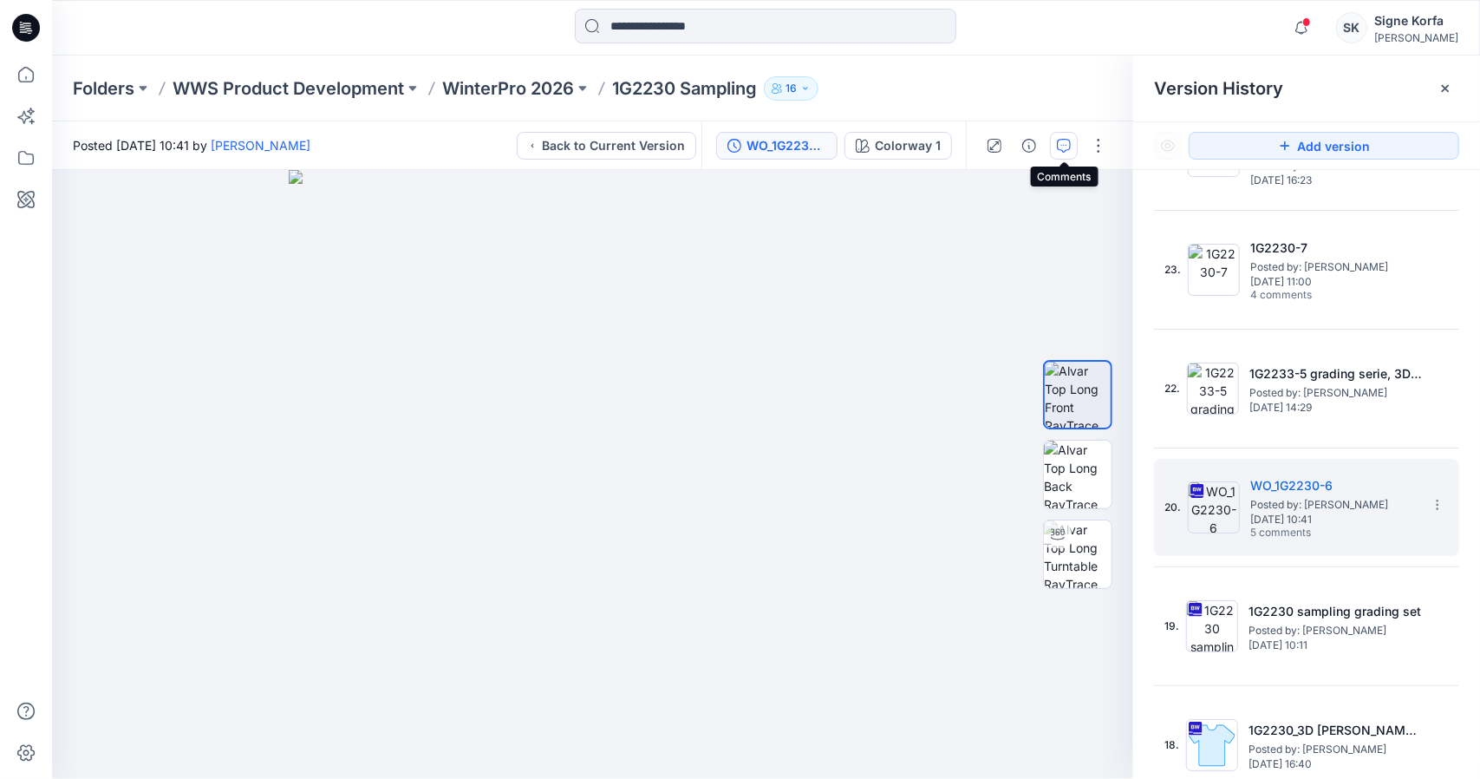
click at [1061, 141] on icon "button" at bounding box center [1064, 146] width 14 height 14
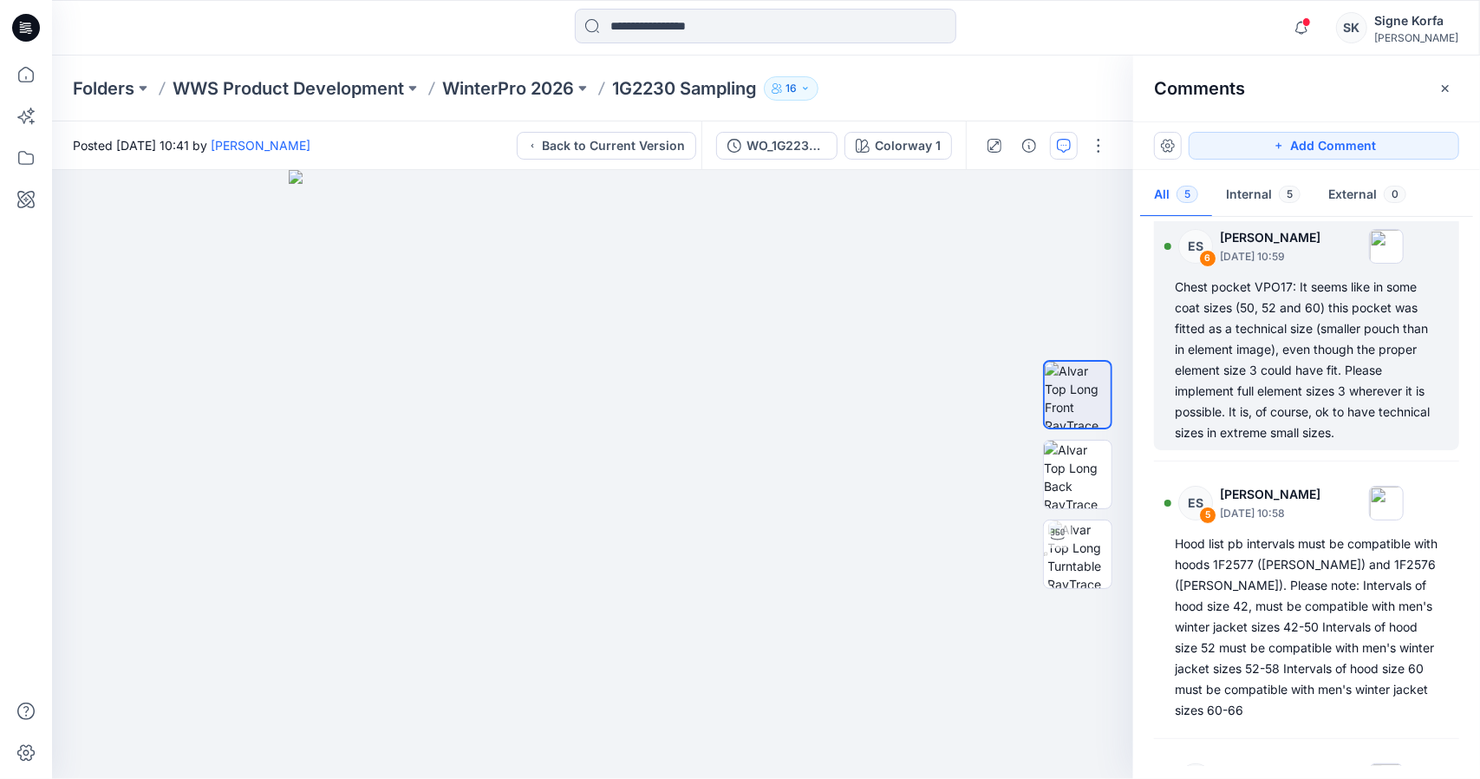
scroll to position [0, 0]
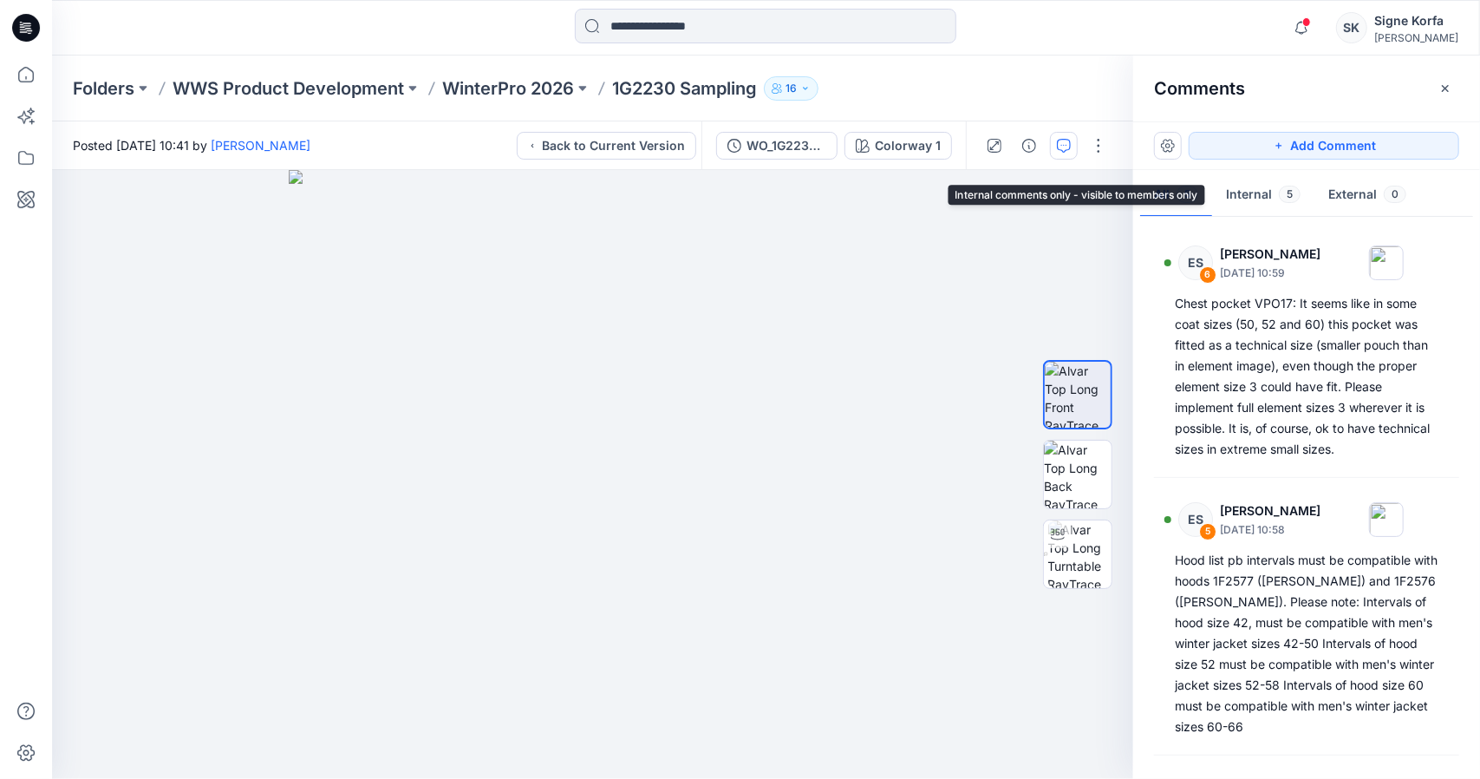
click at [1264, 196] on button "Internal 5" at bounding box center [1263, 195] width 102 height 44
click at [1074, 146] on button "button" at bounding box center [1064, 146] width 28 height 28
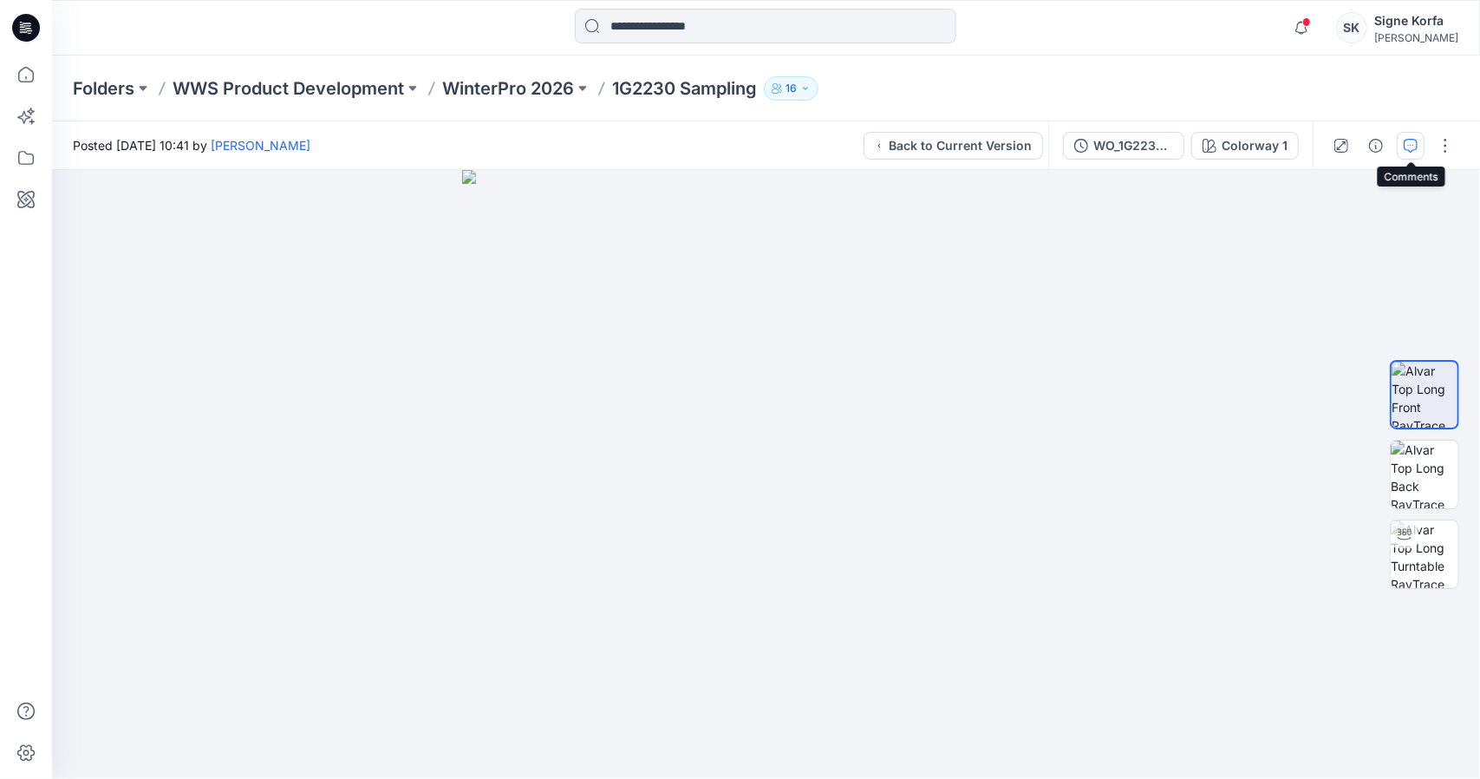
click at [1412, 134] on button "button" at bounding box center [1411, 146] width 28 height 28
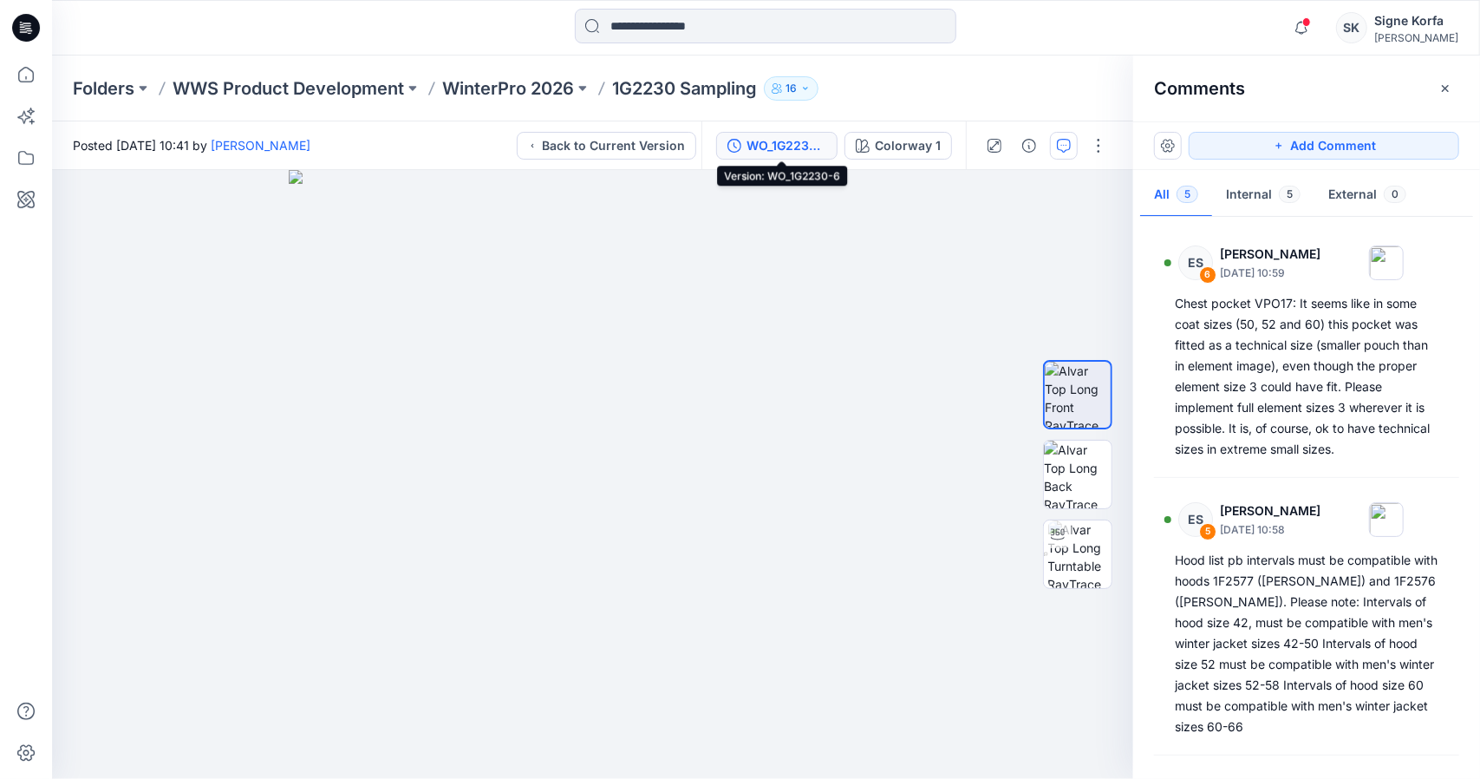
click at [801, 142] on div "WO_1G2230-6" at bounding box center [787, 145] width 80 height 19
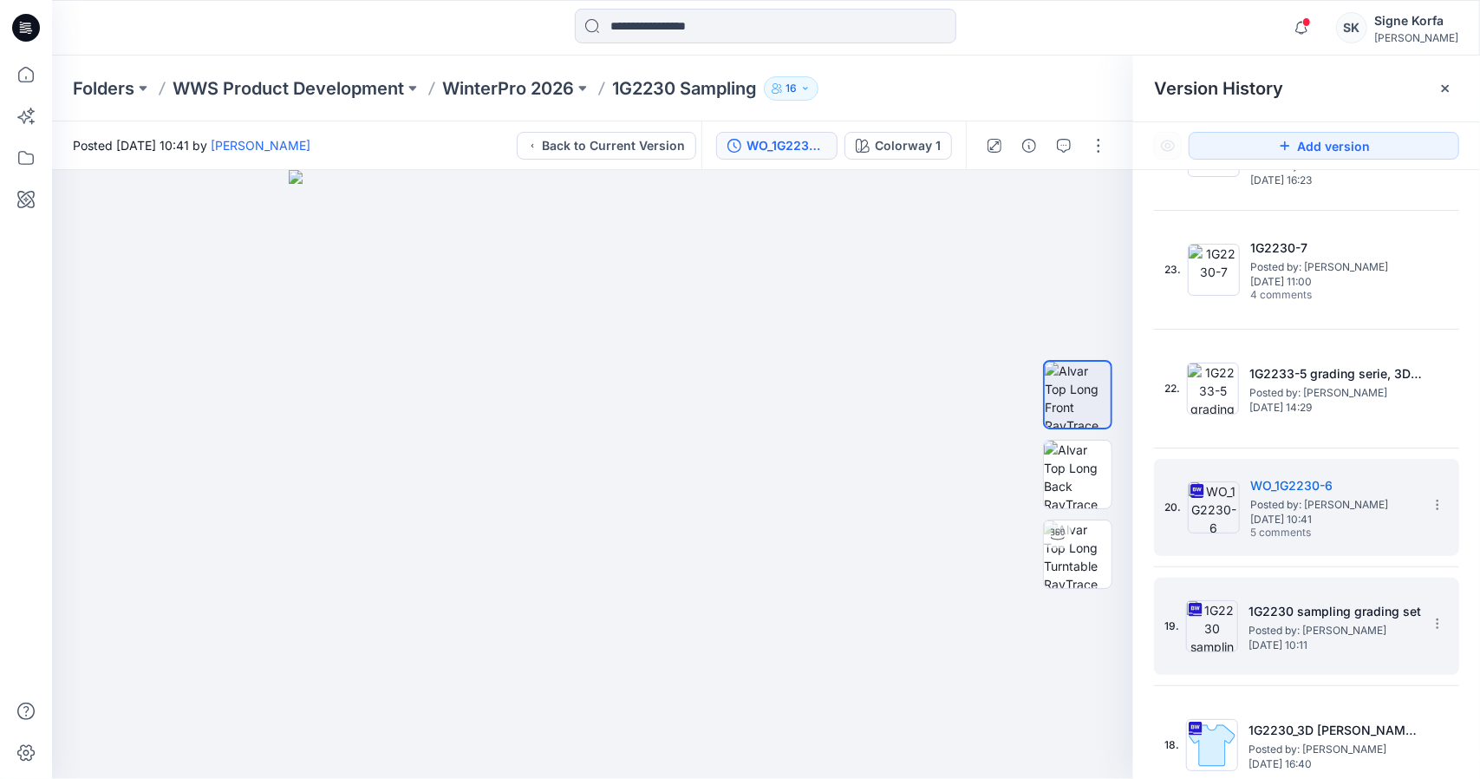
click at [1367, 623] on span "Posted by: [PERSON_NAME]" at bounding box center [1335, 630] width 173 height 17
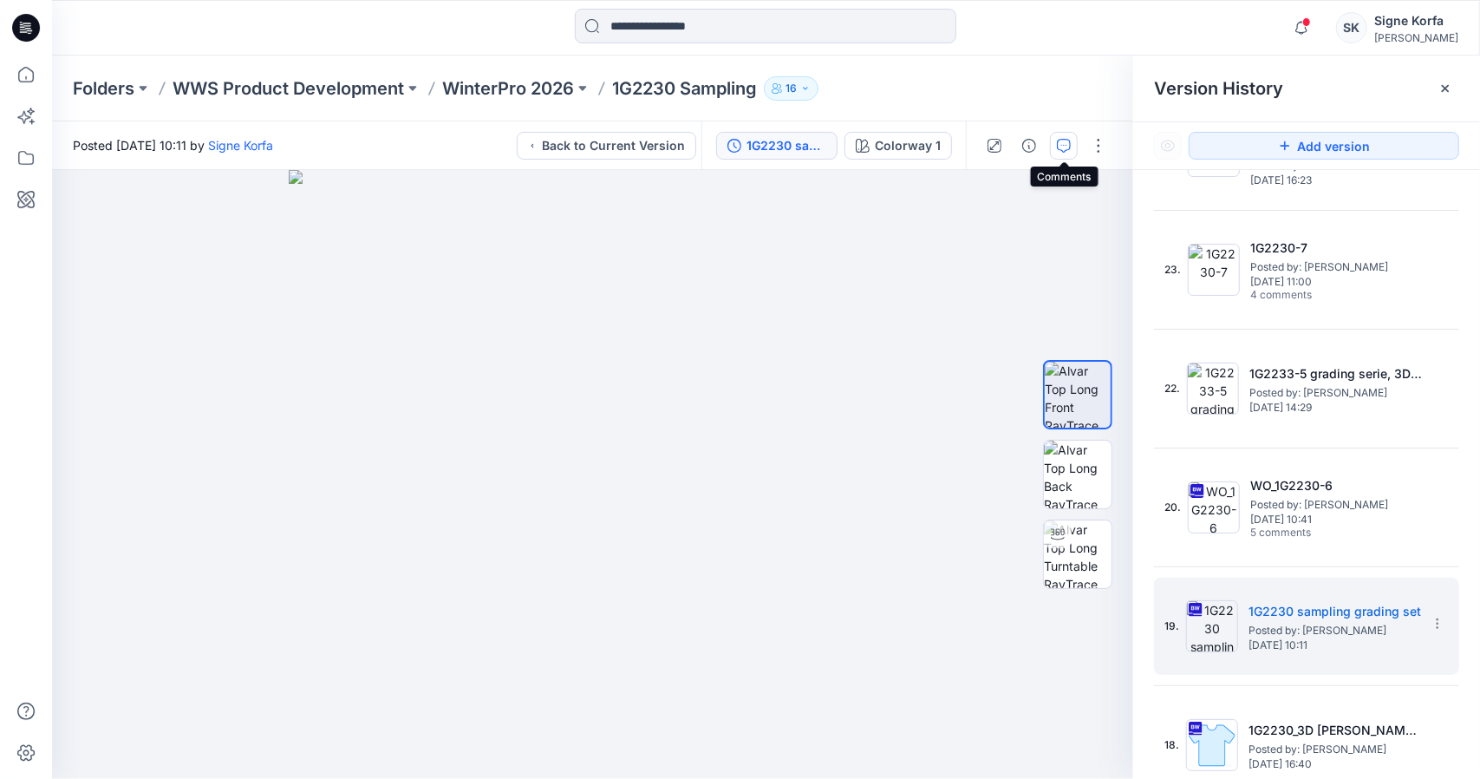
click at [1067, 157] on button "button" at bounding box center [1064, 146] width 28 height 28
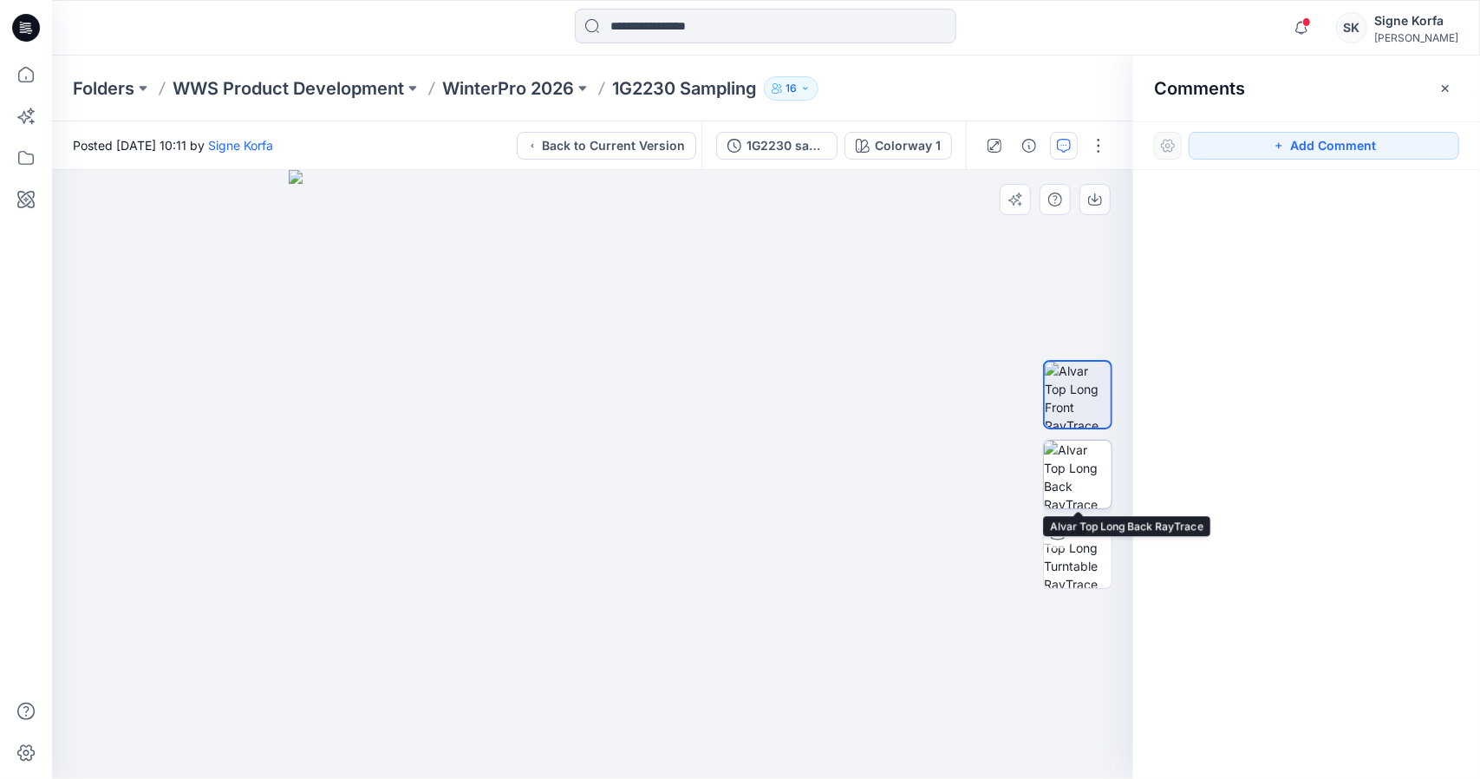
click at [1093, 485] on img at bounding box center [1078, 475] width 68 height 68
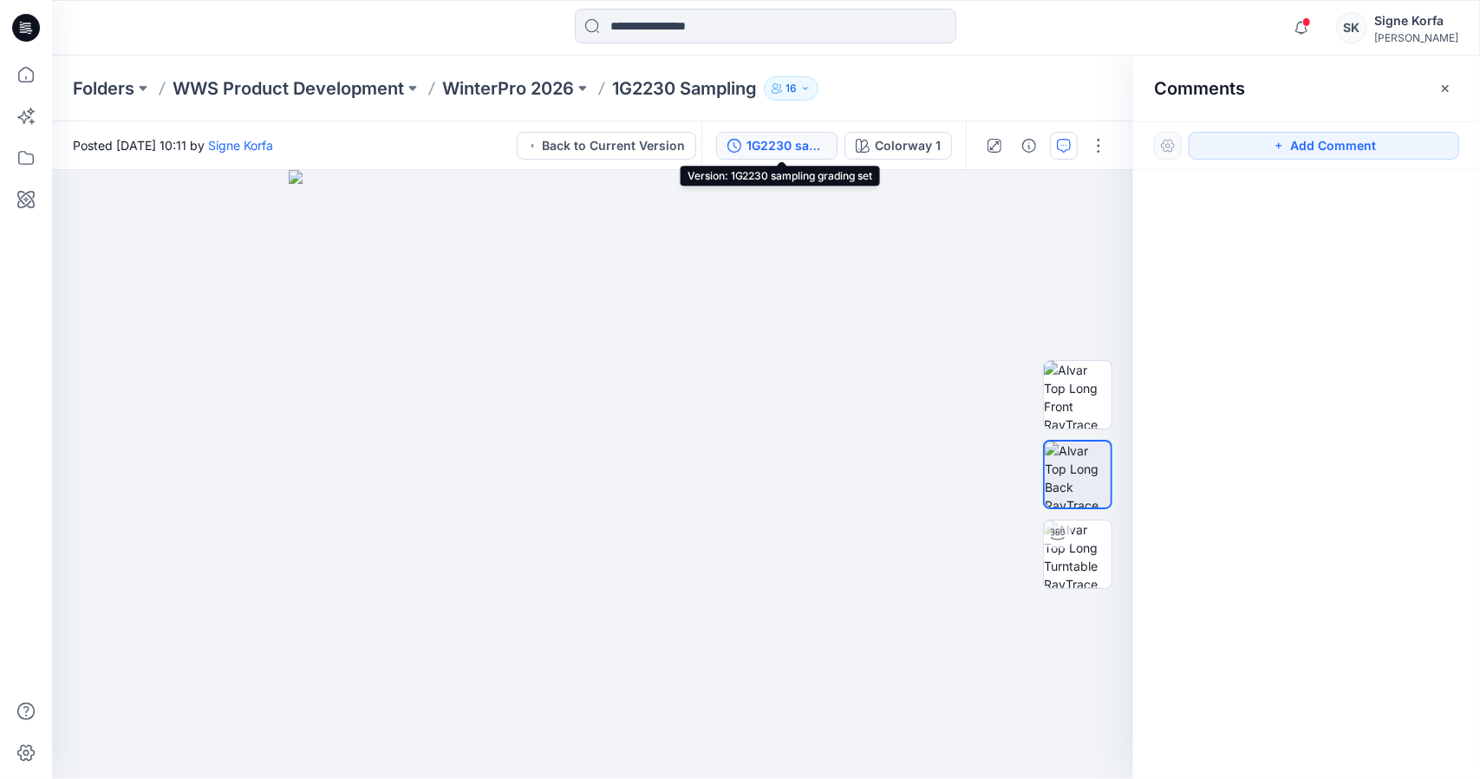
click at [800, 139] on div "1G2230 sampling grading set" at bounding box center [787, 145] width 80 height 19
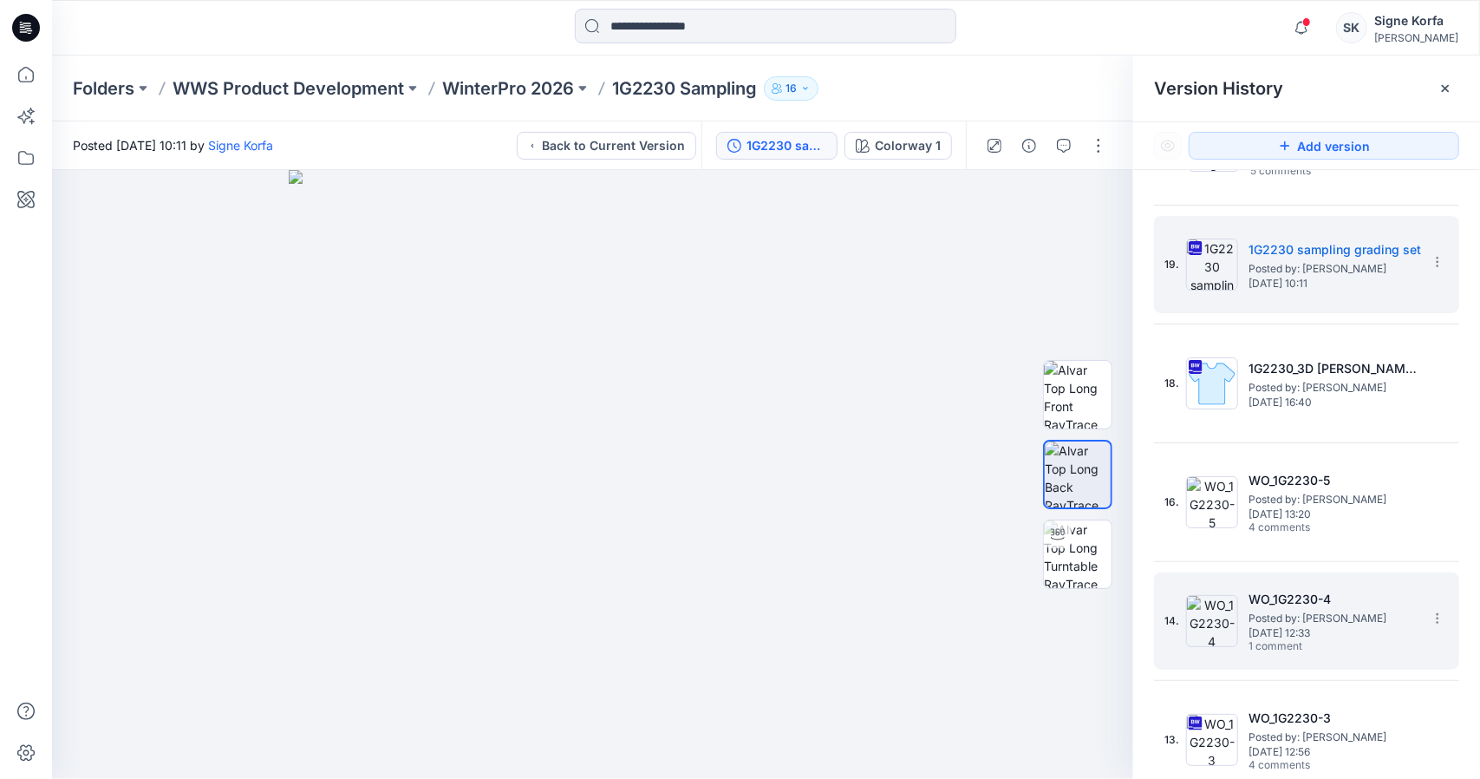
scroll to position [520, 0]
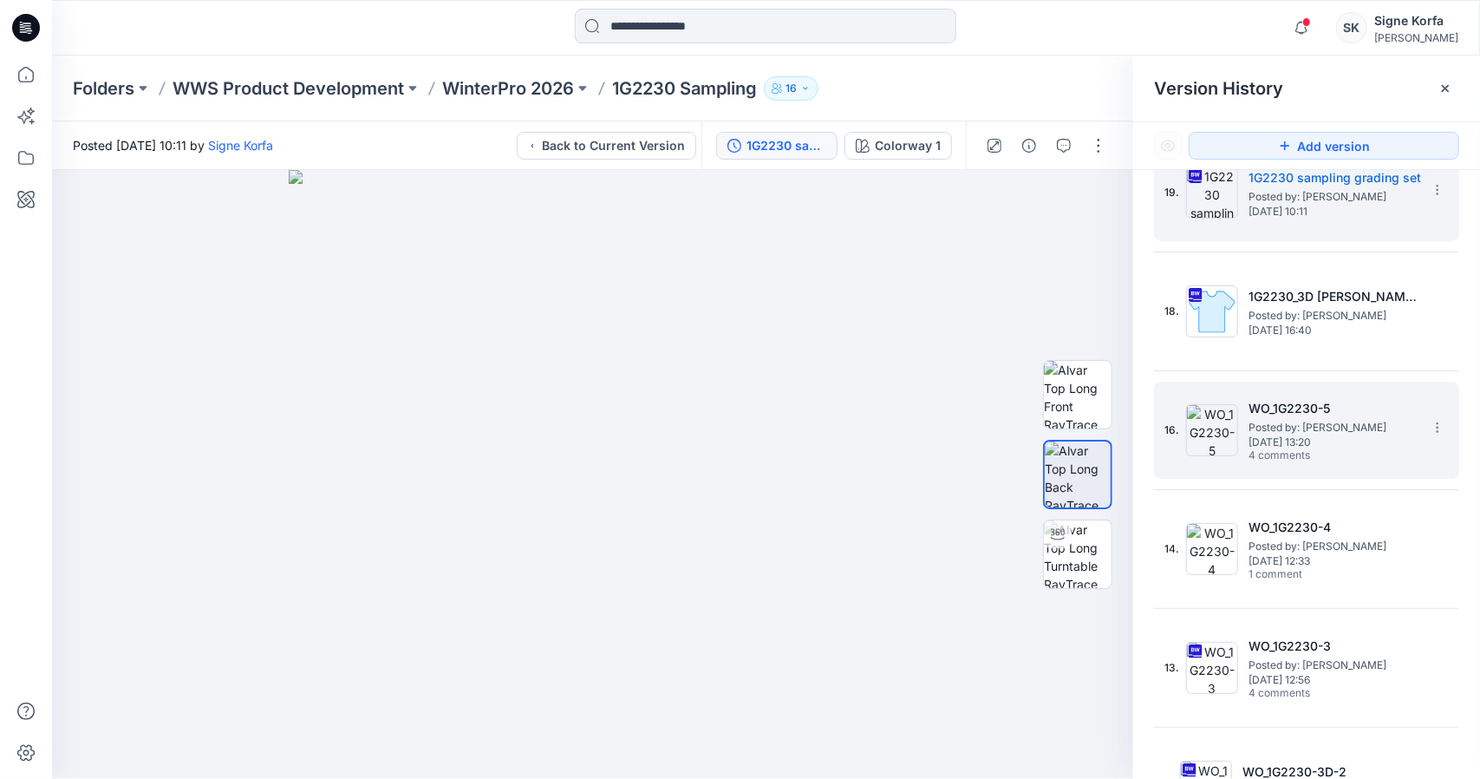
click at [1337, 422] on span "Posted by: [PERSON_NAME]" at bounding box center [1335, 427] width 173 height 17
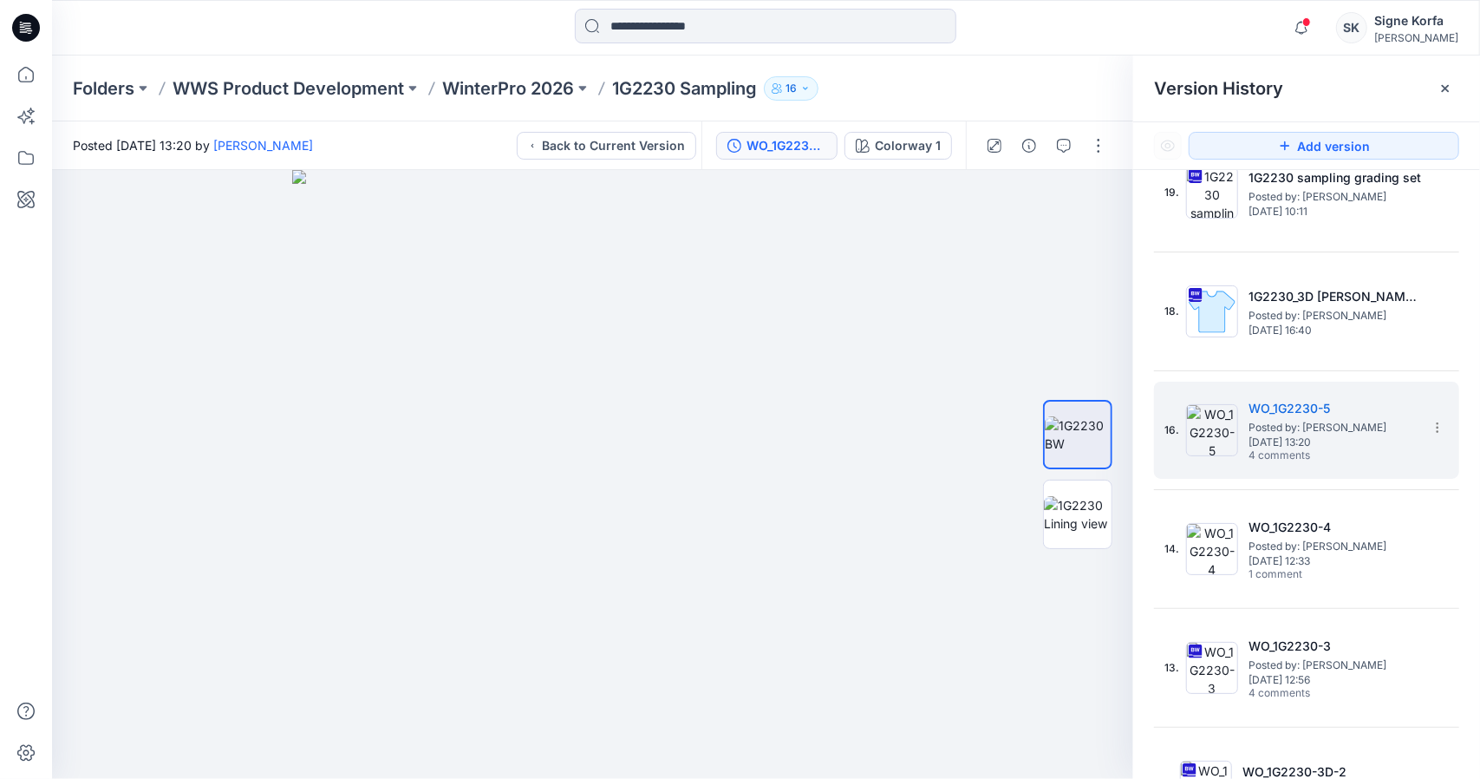
click at [1050, 145] on div at bounding box center [1046, 145] width 160 height 49
click at [1058, 143] on icon "button" at bounding box center [1064, 146] width 14 height 14
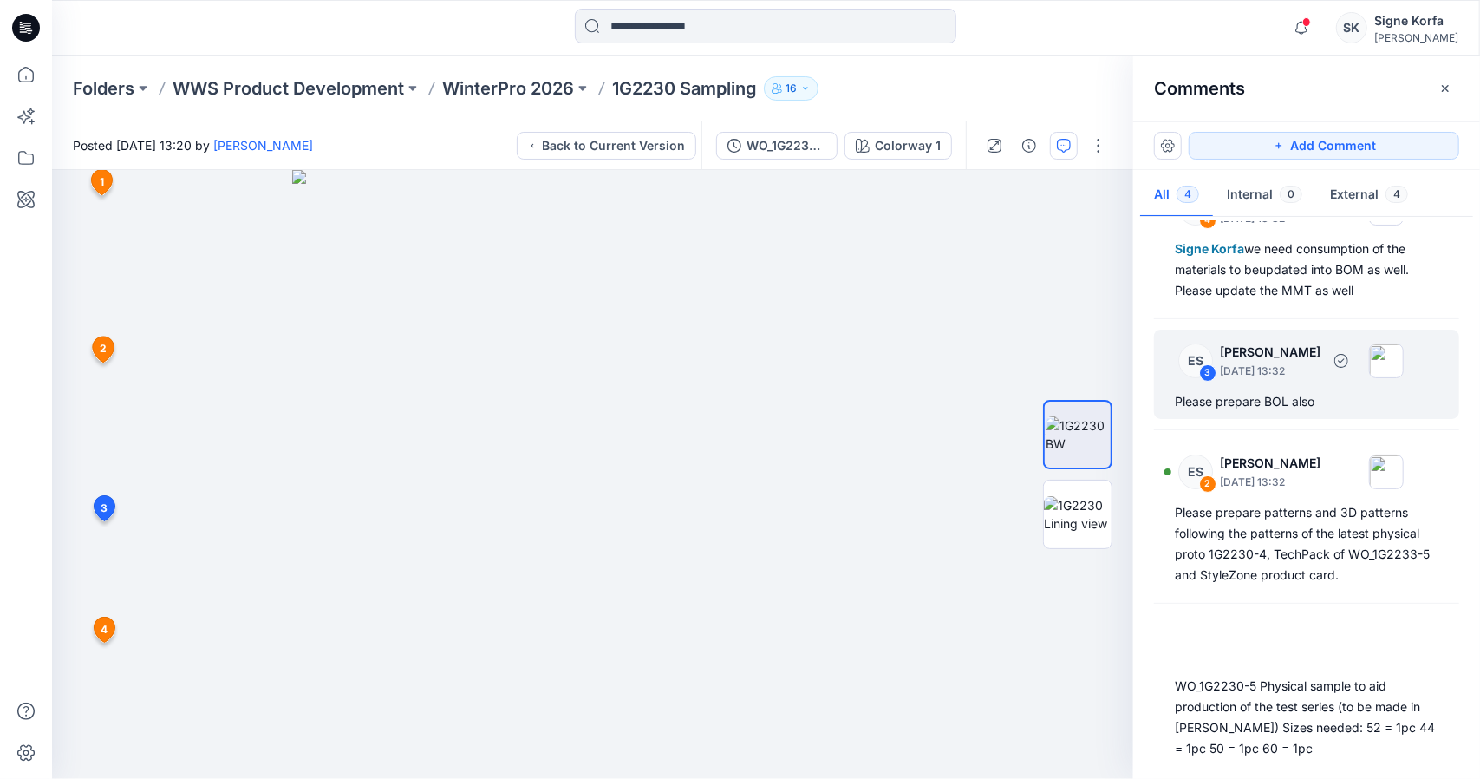
scroll to position [64, 0]
